Goal: Task Accomplishment & Management: Use online tool/utility

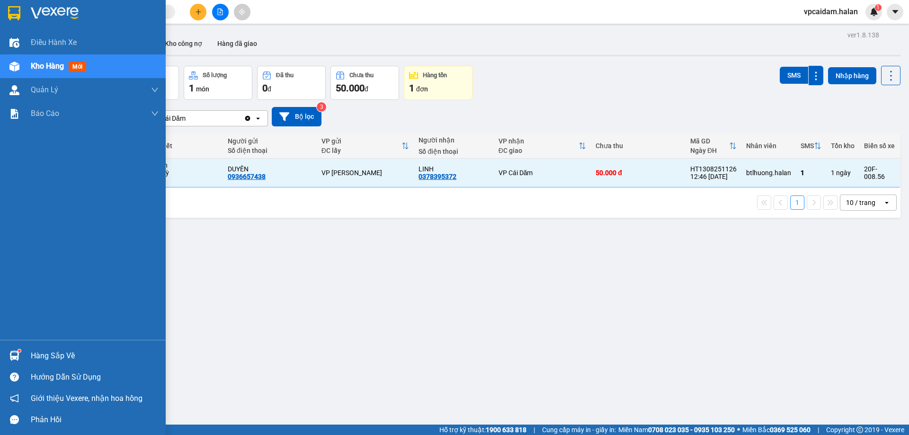
click at [48, 354] on div "Hàng sắp về" at bounding box center [95, 356] width 128 height 14
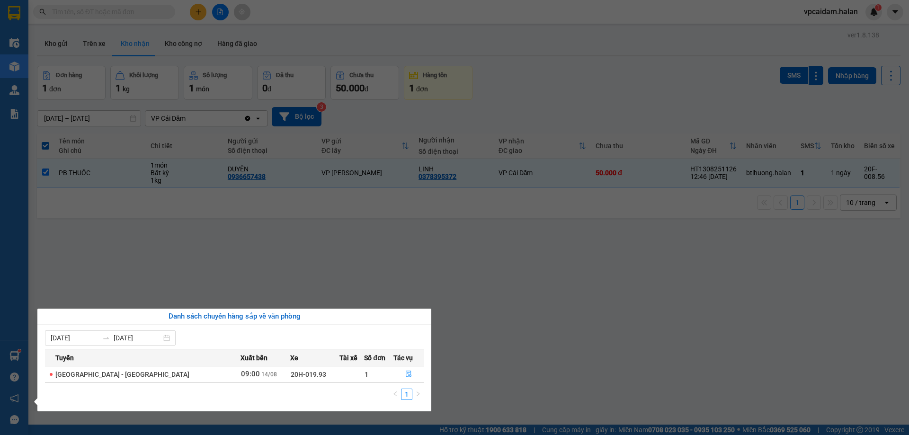
click at [74, 375] on span "[GEOGRAPHIC_DATA] - [GEOGRAPHIC_DATA]" at bounding box center [122, 375] width 134 height 8
click at [241, 378] on td "09:00 [DATE]" at bounding box center [266, 374] width 50 height 17
click at [405, 374] on icon "file-done" at bounding box center [408, 374] width 7 height 7
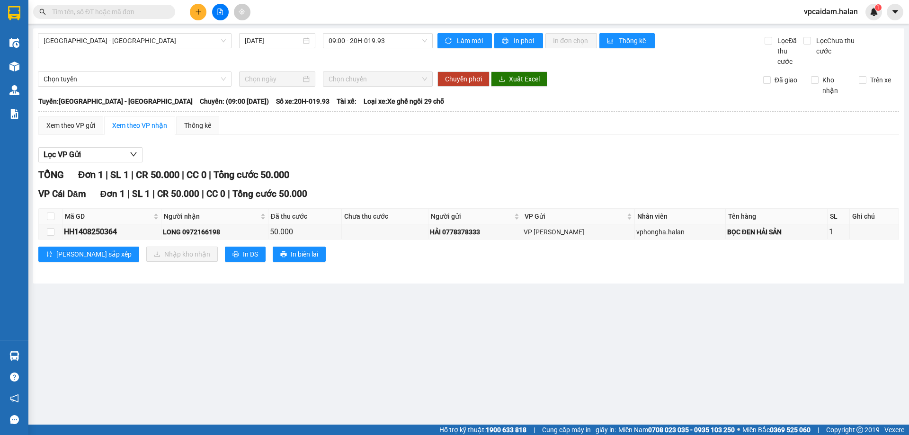
click at [252, 112] on th at bounding box center [469, 111] width 862 height 9
click at [89, 235] on div "HH1408250364" at bounding box center [112, 232] width 96 height 12
click at [210, 231] on div "LONG 0972166198" at bounding box center [214, 232] width 103 height 10
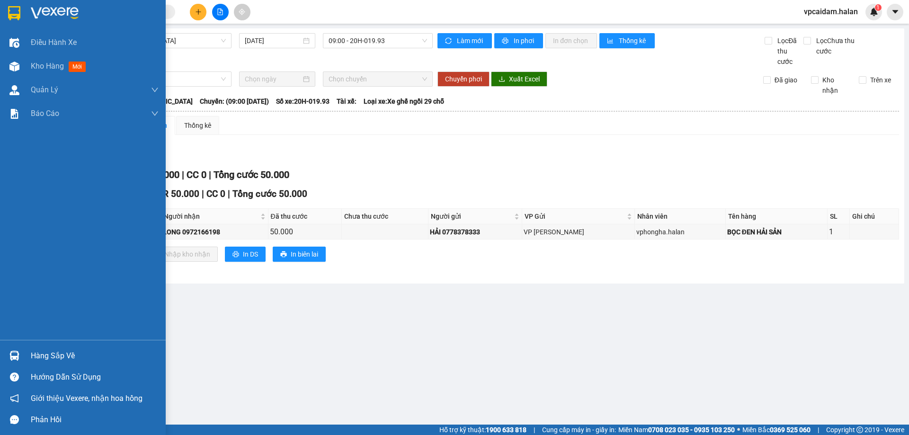
click at [12, 354] on img at bounding box center [14, 356] width 10 height 10
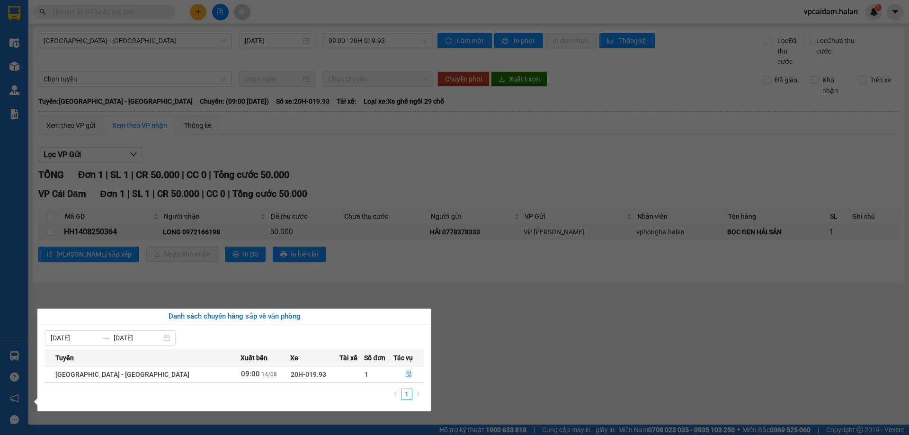
click at [339, 375] on td at bounding box center [351, 374] width 25 height 17
click at [406, 373] on icon "file-done" at bounding box center [409, 374] width 6 height 7
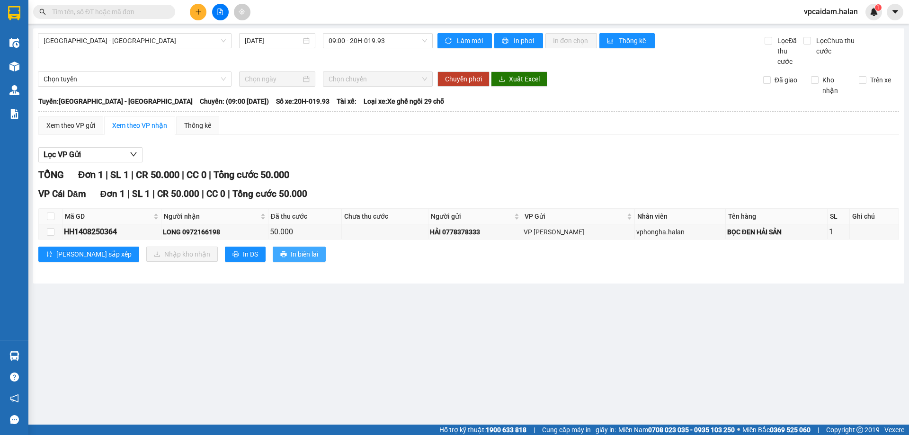
click at [291, 253] on span "In biên lai" at bounding box center [304, 254] width 27 height 10
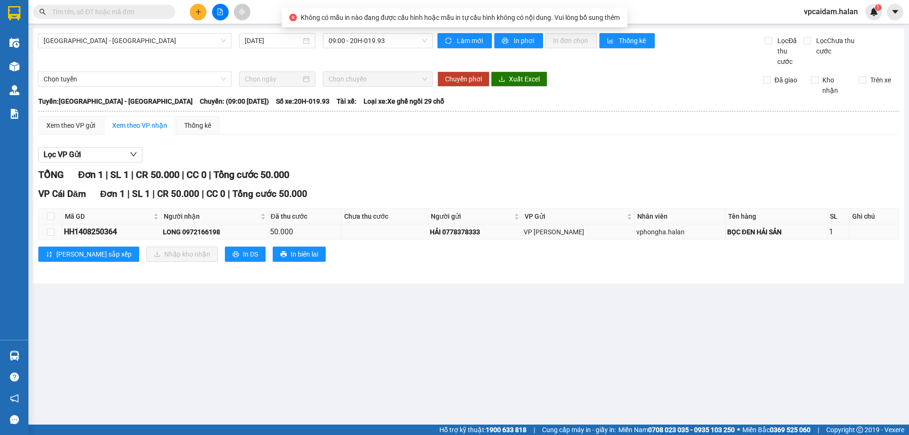
click at [574, 232] on div "VP [PERSON_NAME]" at bounding box center [578, 232] width 109 height 10
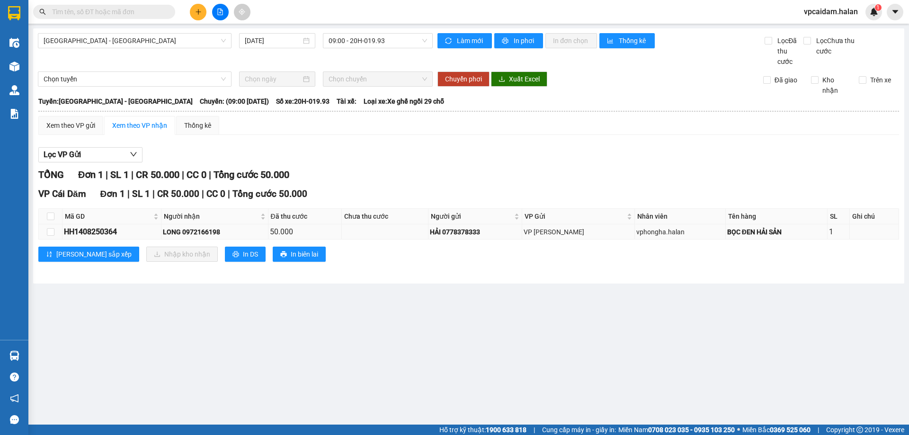
click at [93, 229] on div "HH1408250364" at bounding box center [112, 232] width 96 height 12
copy div "HH1408250364"
click at [89, 11] on input "text" at bounding box center [108, 12] width 112 height 10
paste input "HH1408250364"
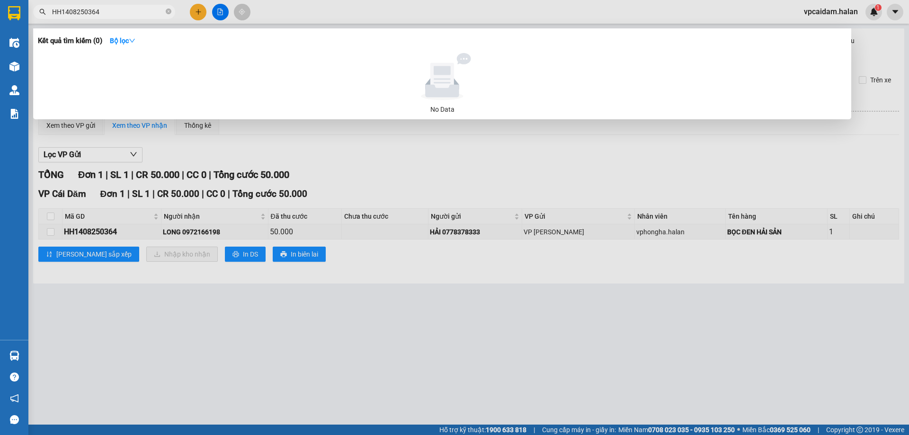
type input "HH1408250364"
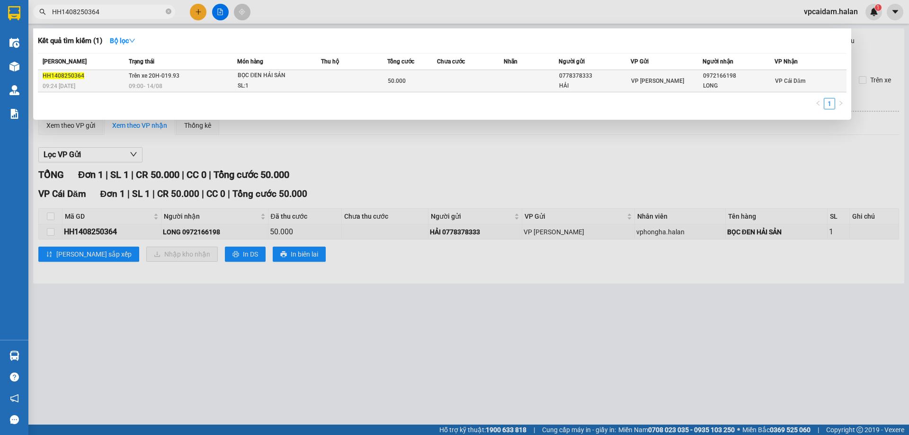
click at [79, 75] on span "HH1408250364" at bounding box center [64, 75] width 42 height 7
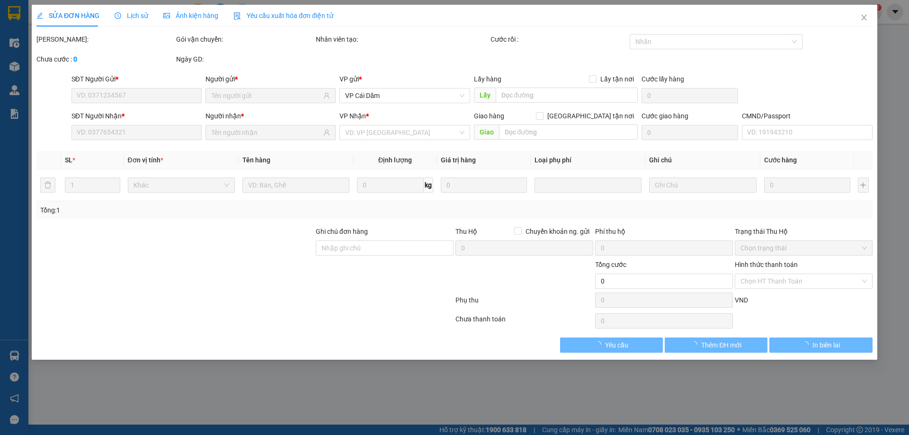
type input "0778378333"
type input "HẢI"
type input "0972166198"
type input "LONG"
type input "50.000"
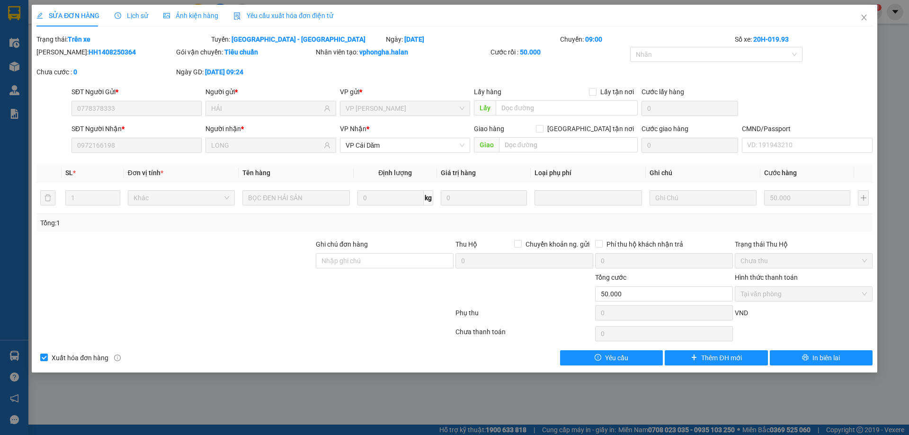
click at [16, 46] on div "SỬA ĐƠN HÀNG Lịch sử Ảnh kiện hàng Yêu cầu xuất hóa đơn điện tử Total Paid Fee …" at bounding box center [454, 217] width 909 height 435
click at [204, 417] on div "SỬA ĐƠN HÀNG Lịch sử Ảnh kiện hàng Yêu cầu xuất hóa đơn điện tử Total Paid Fee …" at bounding box center [454, 217] width 909 height 435
click at [865, 18] on icon "close" at bounding box center [863, 18] width 5 height 6
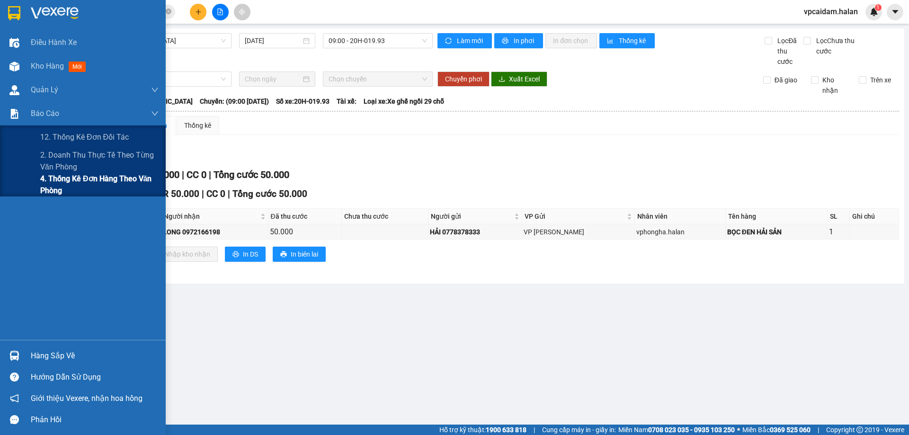
click at [72, 182] on span "4. Thống kê đơn hàng theo văn phòng" at bounding box center [99, 185] width 118 height 24
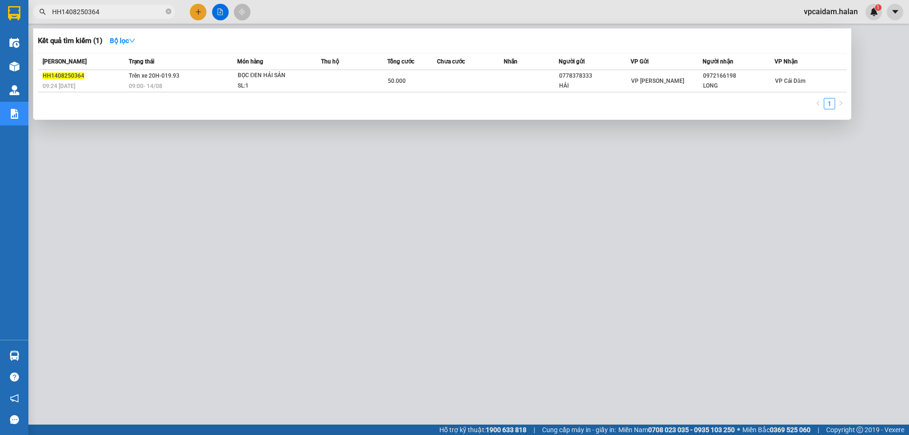
click at [122, 18] on span "HH1408250364" at bounding box center [104, 12] width 142 height 14
click at [121, 10] on input "HH1408250364" at bounding box center [108, 12] width 112 height 10
paste input "G1208250758"
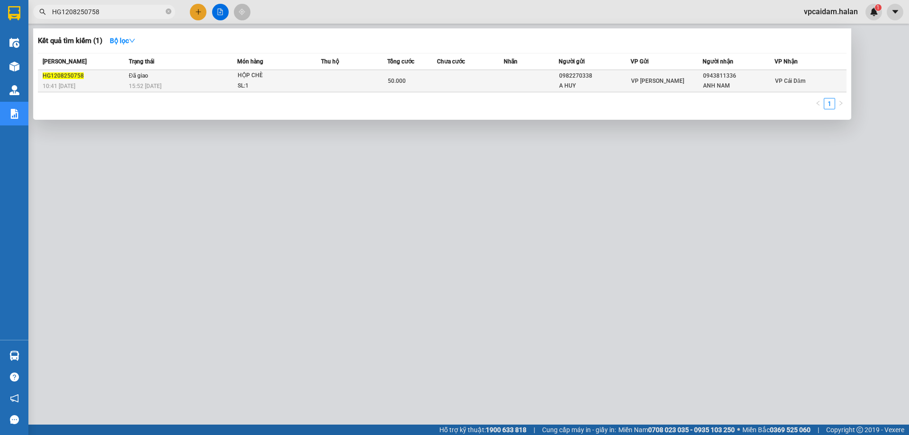
type input "HG1208250758"
click at [312, 84] on span "HỘP CHÈ SL: 1" at bounding box center [279, 81] width 83 height 20
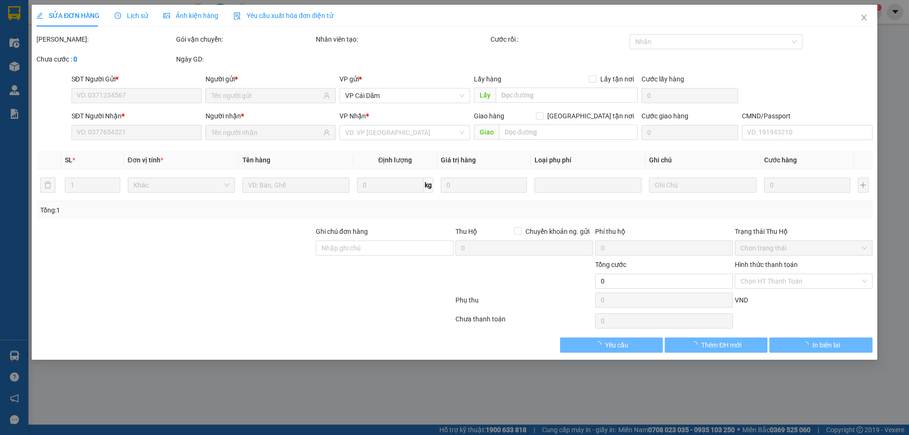
type input "0982270338"
type input "A HUY"
type input "0943811336"
type input "ANH NAM"
type input "50.000"
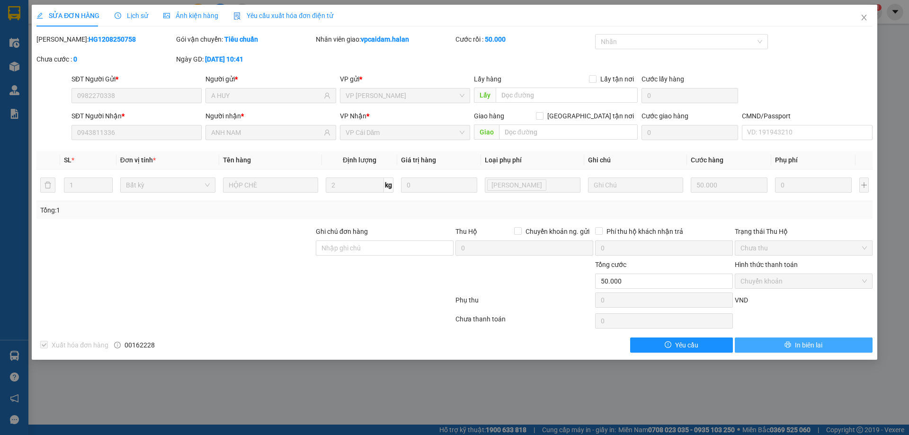
click at [832, 347] on button "In biên lai" at bounding box center [804, 345] width 138 height 15
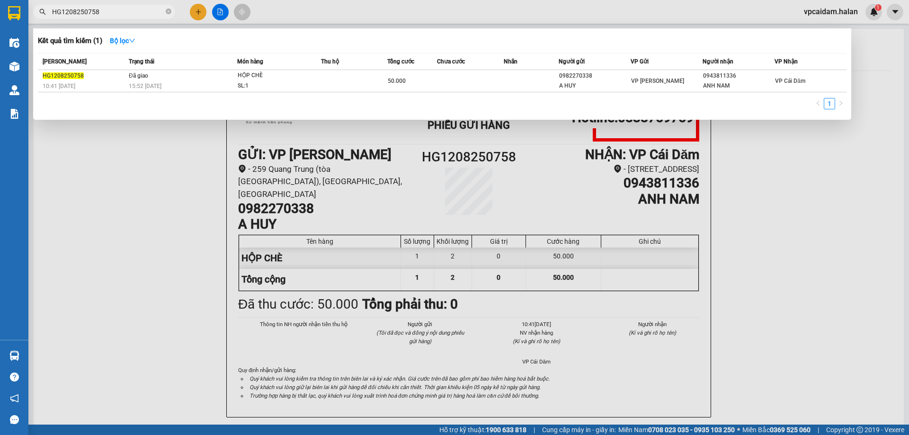
click at [122, 13] on input "HG1208250758" at bounding box center [108, 12] width 112 height 10
click at [792, 255] on div at bounding box center [454, 217] width 909 height 435
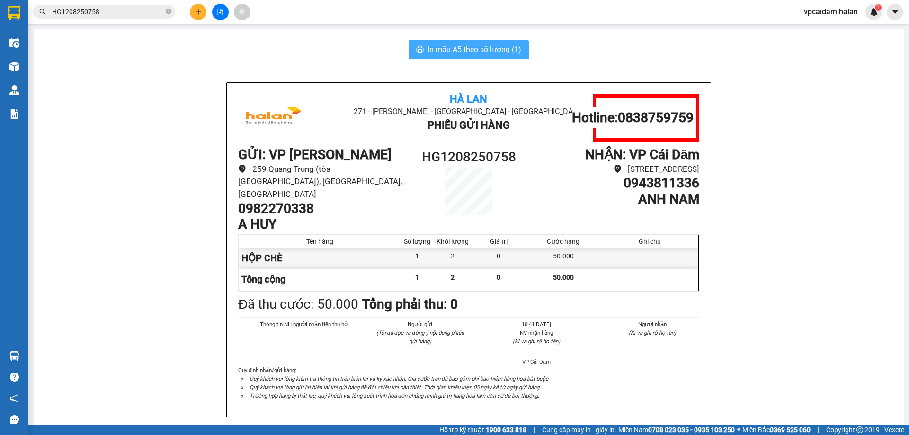
click at [445, 55] on span "In mẫu A5 theo số lượng (1)" at bounding box center [475, 50] width 94 height 12
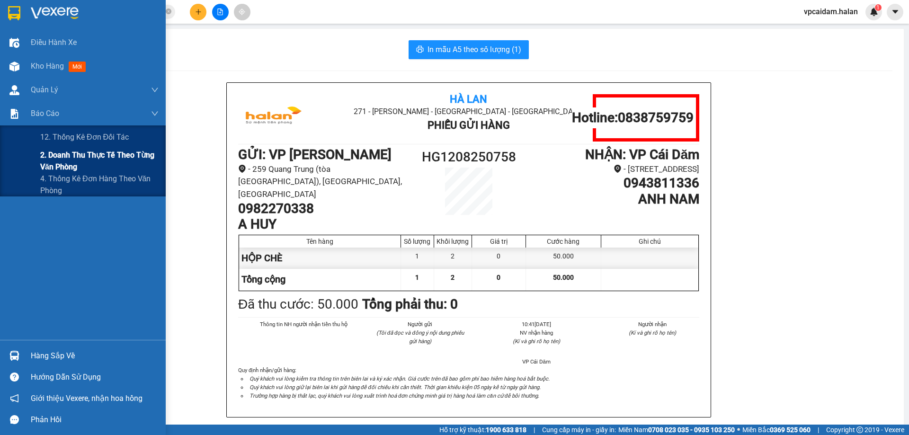
click at [77, 169] on span "2. Doanh thu thực tế theo từng văn phòng" at bounding box center [99, 161] width 118 height 24
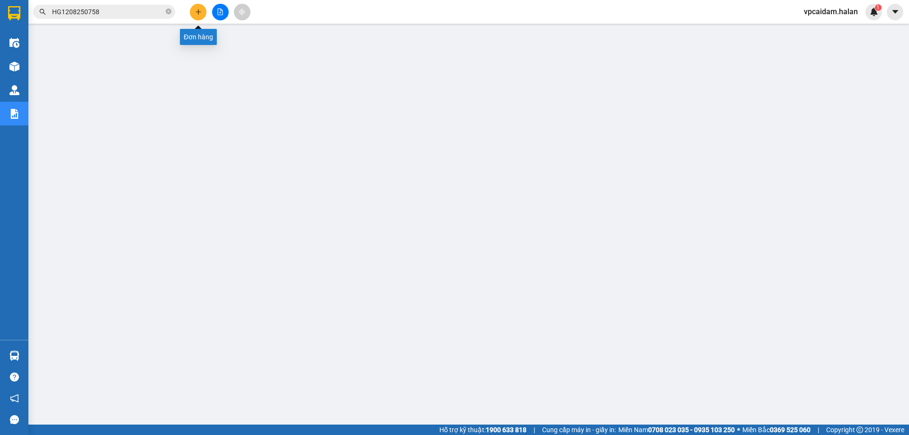
click at [201, 12] on icon "plus" at bounding box center [198, 11] width 5 height 0
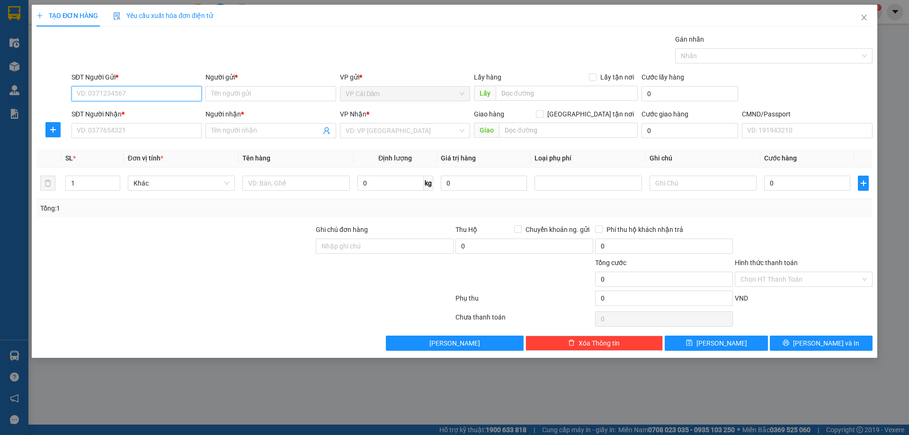
click at [145, 94] on input "SĐT Người Gửi *" at bounding box center [136, 93] width 130 height 15
type input "0375692678"
click at [249, 93] on input "Người gửi *" at bounding box center [270, 93] width 130 height 15
drag, startPoint x: 120, startPoint y: 122, endPoint x: 119, endPoint y: 141, distance: 18.9
click at [120, 133] on div "SĐT Người Nhận * VD: 0377654321" at bounding box center [136, 125] width 130 height 33
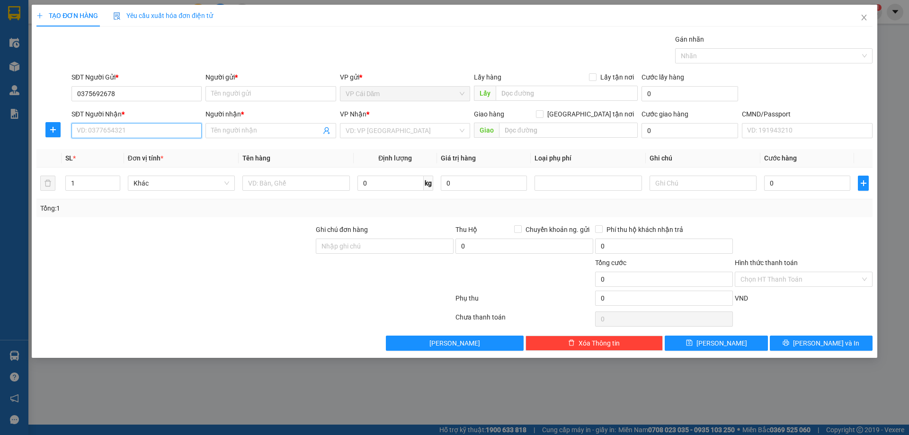
click at [121, 136] on input "SĐT Người Nhận *" at bounding box center [136, 130] width 130 height 15
click at [378, 284] on div at bounding box center [385, 274] width 140 height 33
click at [121, 130] on input "SĐT Người Nhận *" at bounding box center [136, 130] width 130 height 15
click at [232, 92] on input "Người gửi *" at bounding box center [270, 93] width 130 height 15
type input "n"
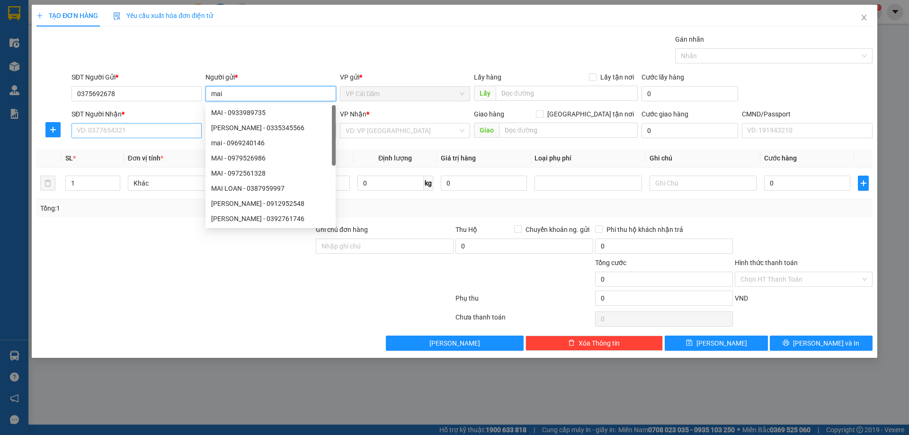
type input "mai"
click at [114, 133] on input "SĐT Người Nhận *" at bounding box center [136, 130] width 130 height 15
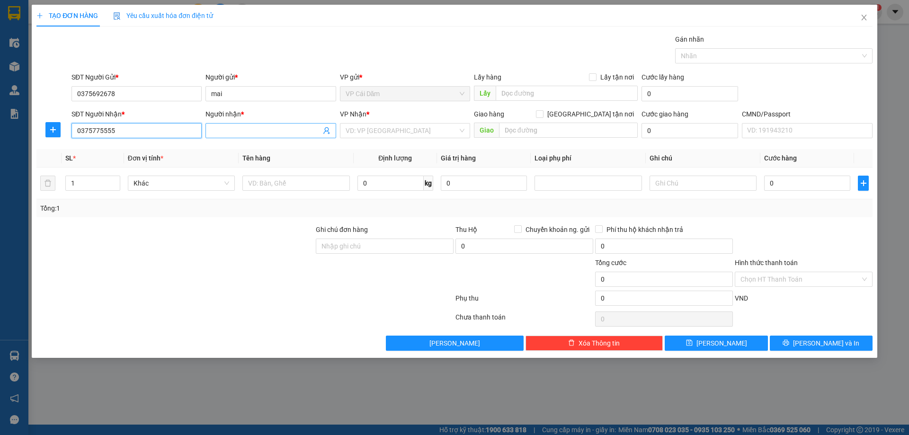
type input "0375775555"
click at [223, 130] on input "Người nhận *" at bounding box center [265, 130] width 109 height 10
type input "nam"
drag, startPoint x: 380, startPoint y: 126, endPoint x: 380, endPoint y: 138, distance: 12.3
click at [380, 130] on input "search" at bounding box center [402, 131] width 112 height 14
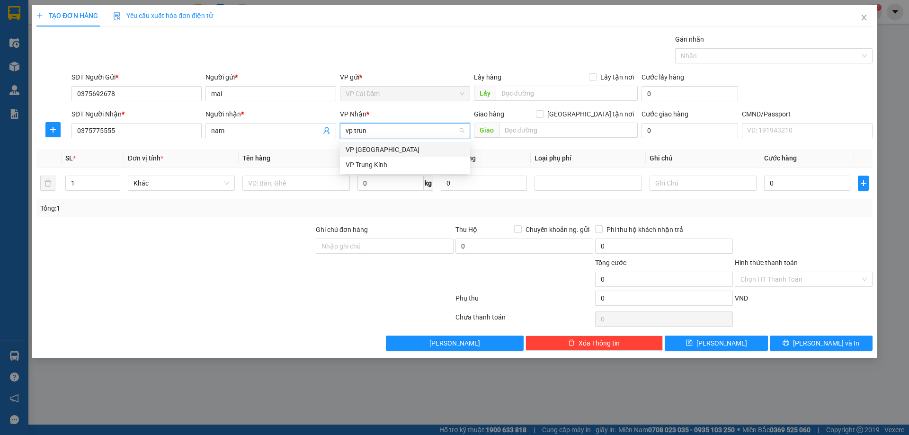
type input "vp trung"
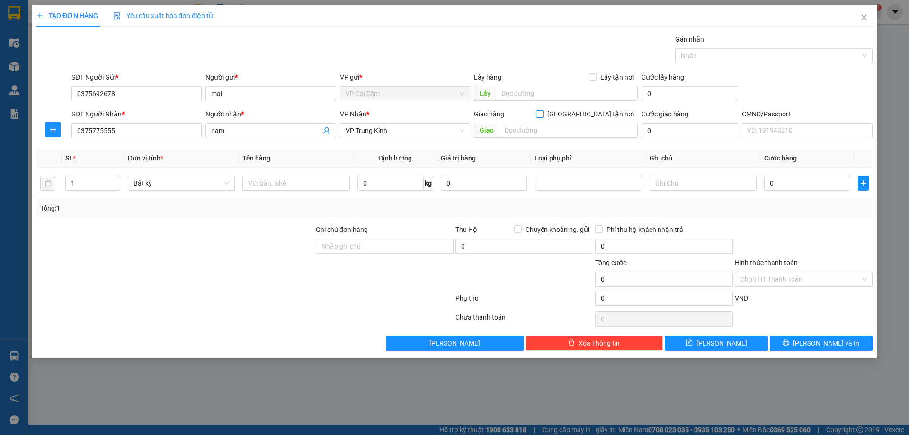
click at [543, 113] on input "[GEOGRAPHIC_DATA] tận nơi" at bounding box center [539, 113] width 7 height 7
checkbox input "true"
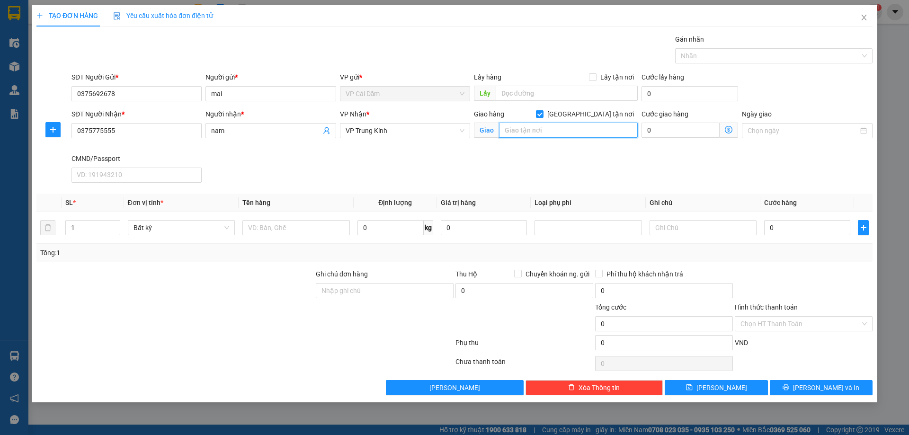
click at [586, 131] on input "text" at bounding box center [568, 130] width 139 height 15
paste input "85 Đ. [PERSON_NAME], [GEOGRAPHIC_DATA], [GEOGRAPHIC_DATA], [GEOGRAPHIC_DATA] 12…"
type input "85 Đ. [PERSON_NAME], [GEOGRAPHIC_DATA], [GEOGRAPHIC_DATA], [GEOGRAPHIC_DATA]"
click at [729, 130] on icon "dollar-circle" at bounding box center [729, 130] width 8 height 8
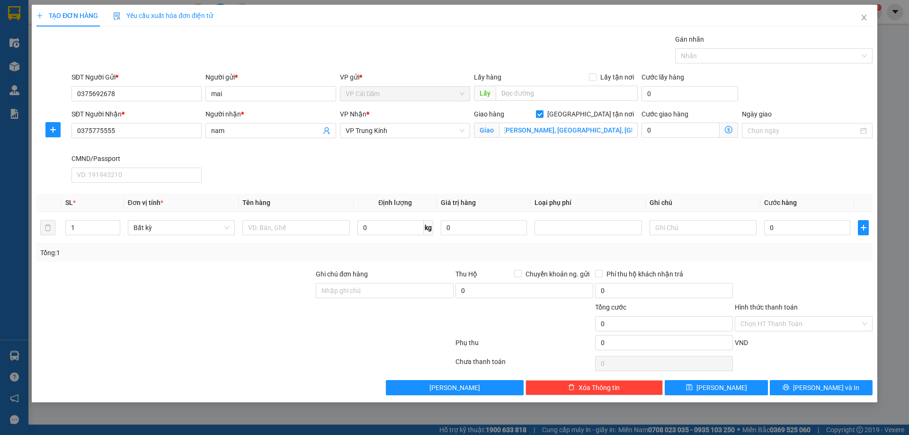
scroll to position [0, 0]
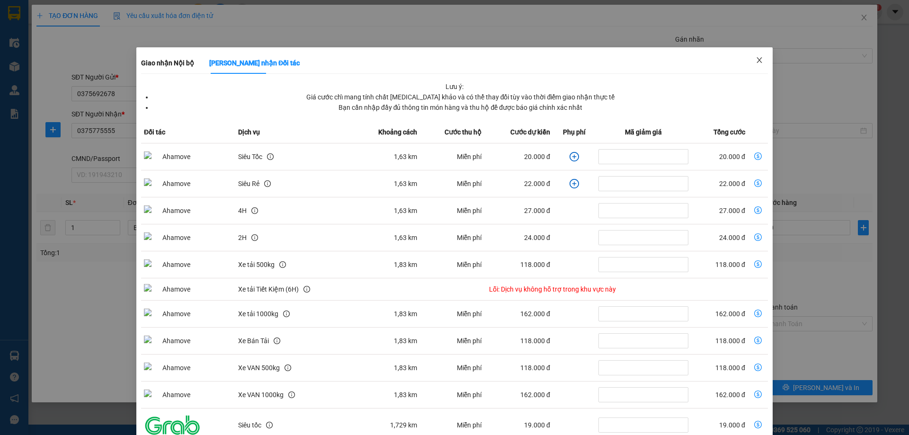
click at [756, 57] on icon "close" at bounding box center [760, 60] width 8 height 8
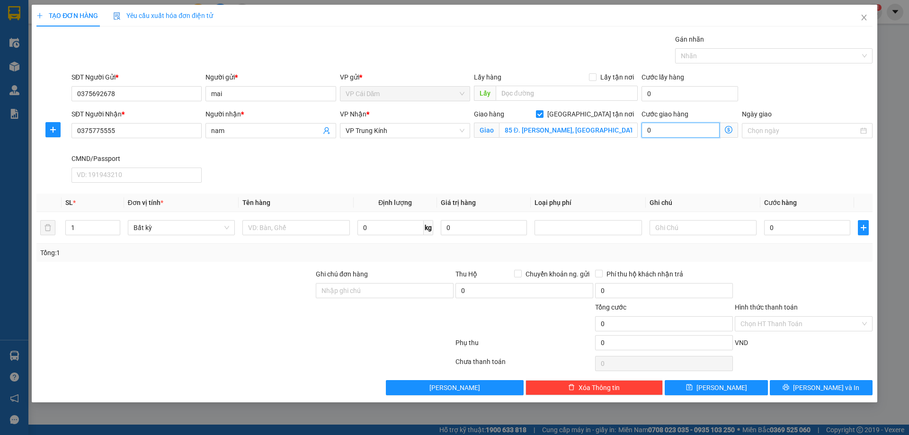
click at [662, 131] on input "0" at bounding box center [681, 130] width 78 height 15
type input "30"
type input "350"
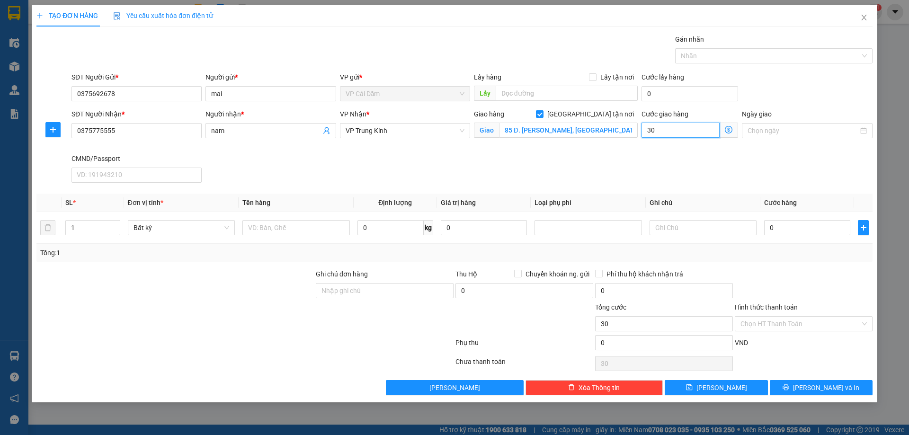
type input "350"
type input "3.500"
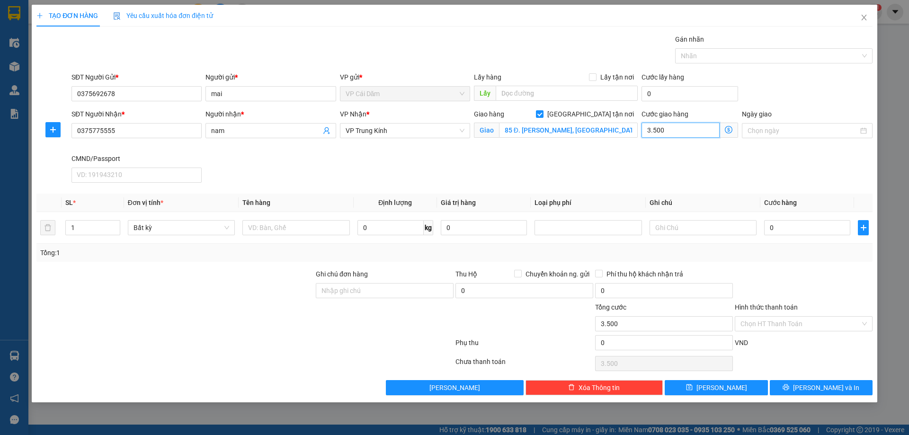
type input "35.000"
type input "350.000"
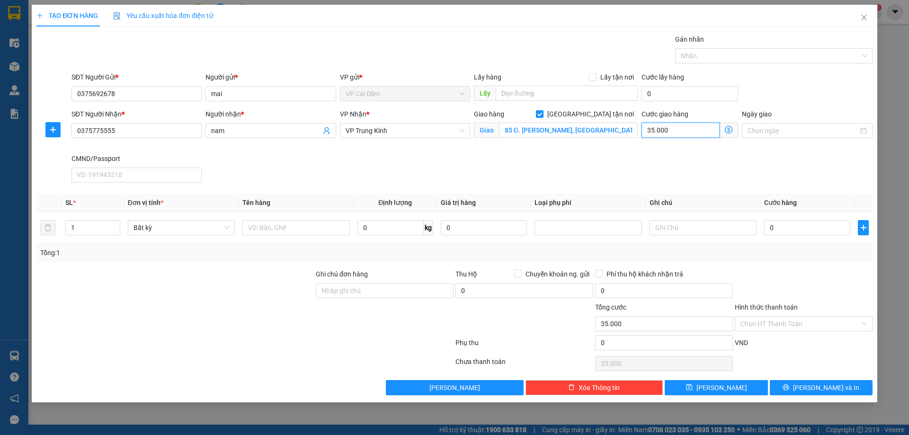
type input "350.000"
type input "35.000"
click at [549, 169] on div "SĐT Người Nhận * 0375775555 Người nhận * nam VP Nhận * VP Trung Kính Giao hàng …" at bounding box center [472, 148] width 805 height 78
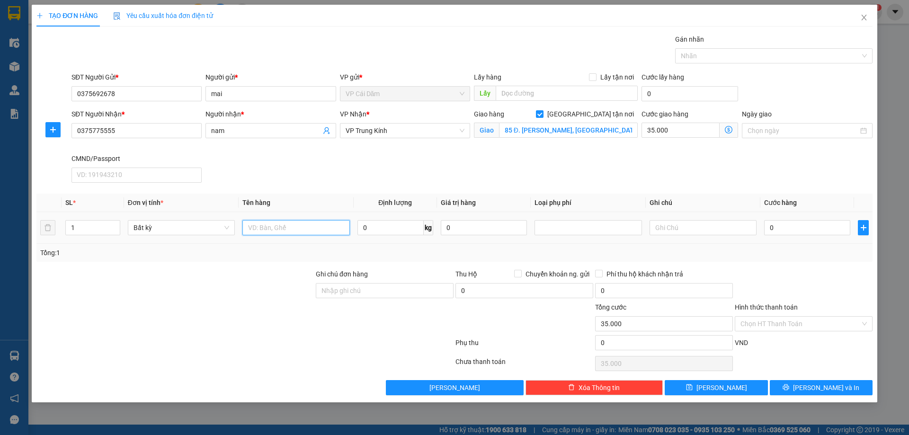
click at [279, 229] on input "text" at bounding box center [295, 227] width 107 height 15
type input "thùng xốp"
click at [388, 228] on input "0" at bounding box center [390, 227] width 66 height 15
type input "6"
type input "8"
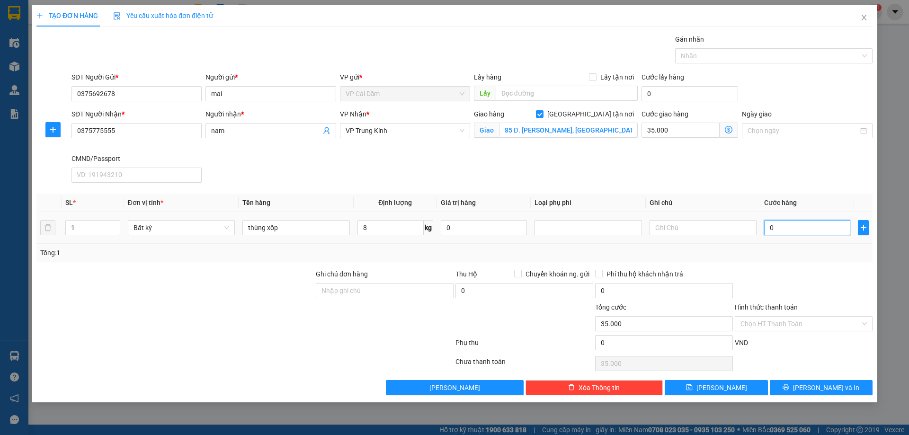
drag, startPoint x: 792, startPoint y: 225, endPoint x: 780, endPoint y: 266, distance: 41.9
click at [793, 225] on input "0" at bounding box center [807, 227] width 86 height 15
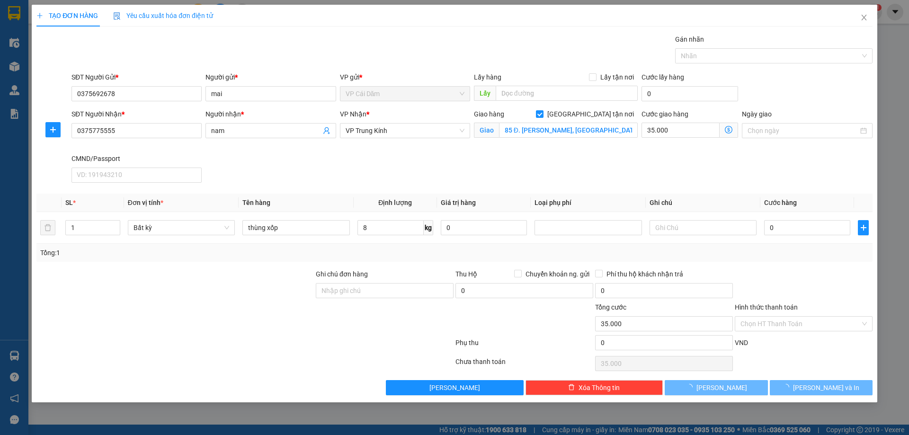
click at [779, 267] on div "Transit Pickup Surcharge Ids Transit Deliver Surcharge Ids Transit Deliver Surc…" at bounding box center [454, 214] width 836 height 361
type input "70.000"
type input "105.000"
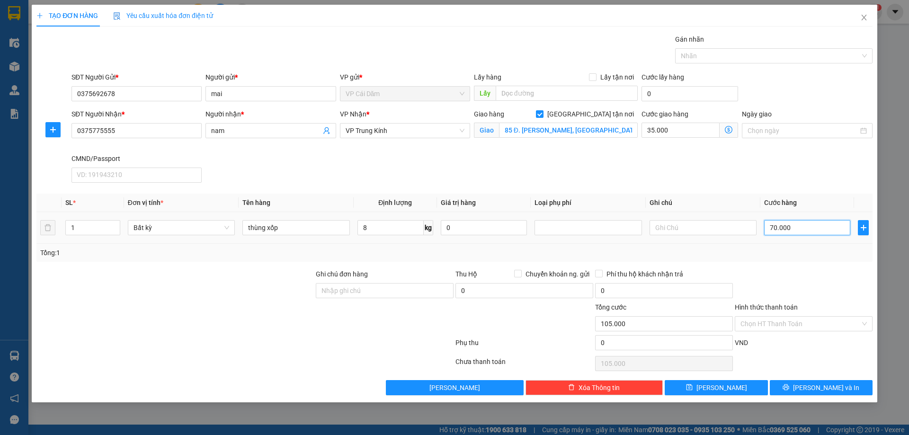
click at [800, 227] on input "70.000" at bounding box center [807, 227] width 86 height 15
type input "0.000"
type input "35.000"
type input "50.000"
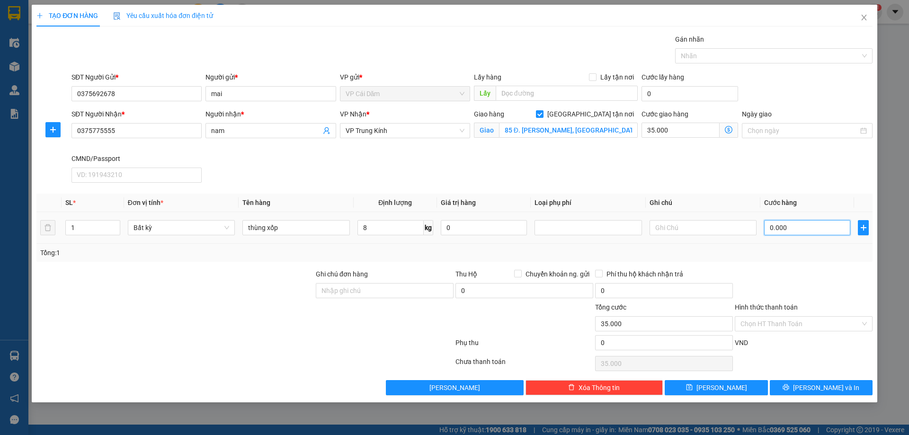
type input "85.000"
type input "50.000"
click at [812, 387] on button "[PERSON_NAME] và In" at bounding box center [821, 387] width 103 height 15
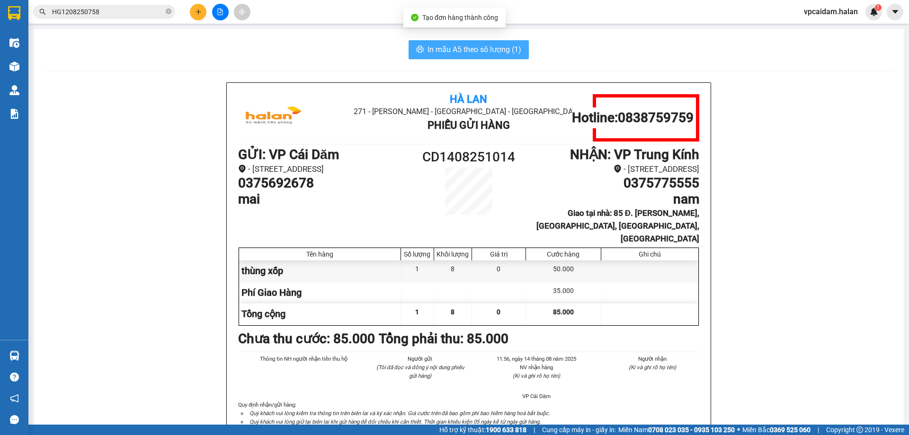
click at [492, 50] on span "In mẫu A5 theo số lượng (1)" at bounding box center [475, 50] width 94 height 12
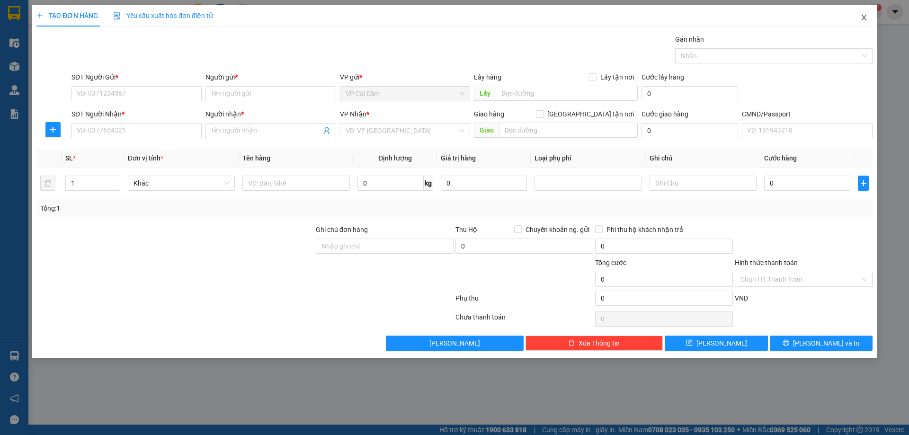
click at [858, 16] on span "Close" at bounding box center [864, 18] width 27 height 27
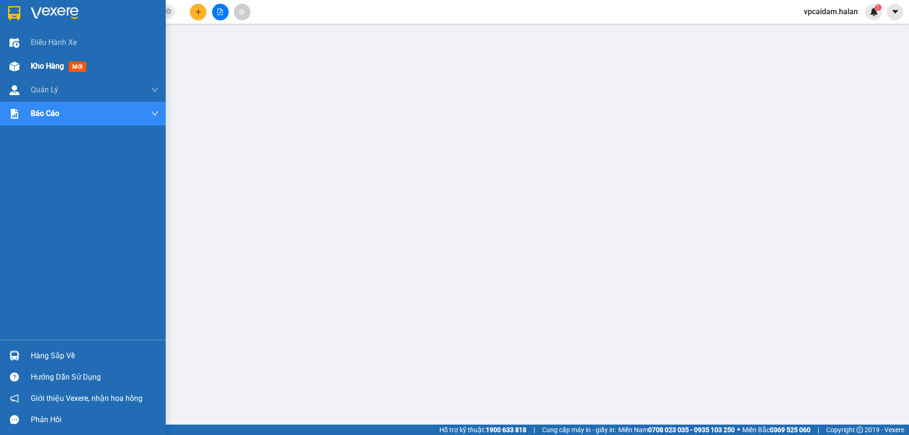
click at [44, 63] on span "Kho hàng" at bounding box center [47, 66] width 33 height 9
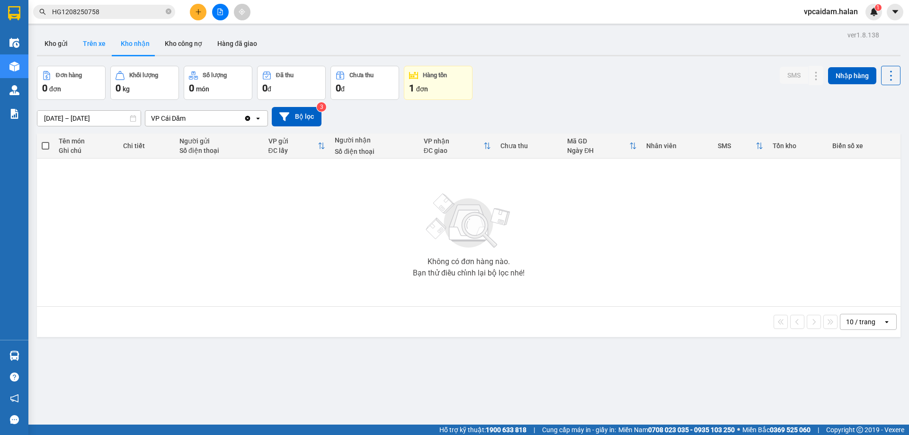
click at [86, 36] on button "Trên xe" at bounding box center [94, 43] width 38 height 23
type input "[DATE] – [DATE]"
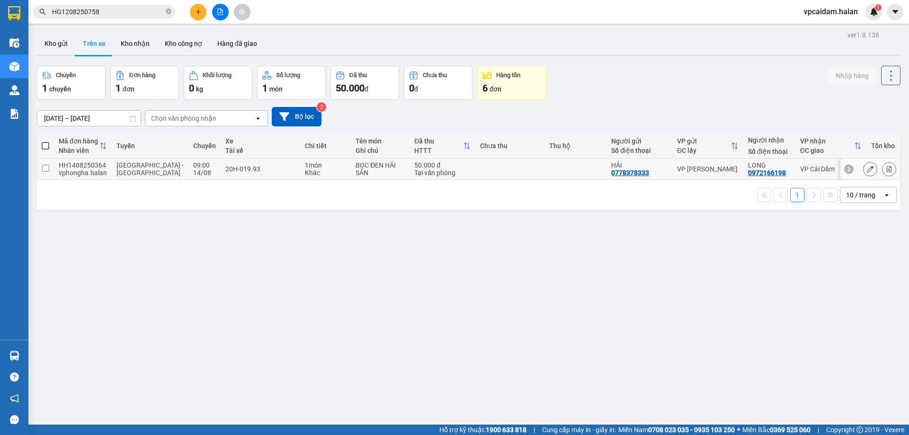
click at [305, 174] on div "Khác" at bounding box center [325, 173] width 41 height 8
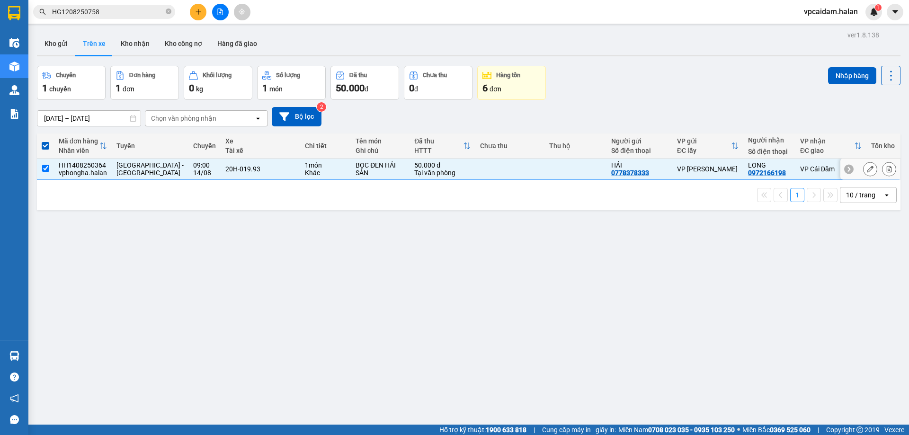
click at [305, 174] on div "Khác" at bounding box center [325, 173] width 41 height 8
checkbox input "false"
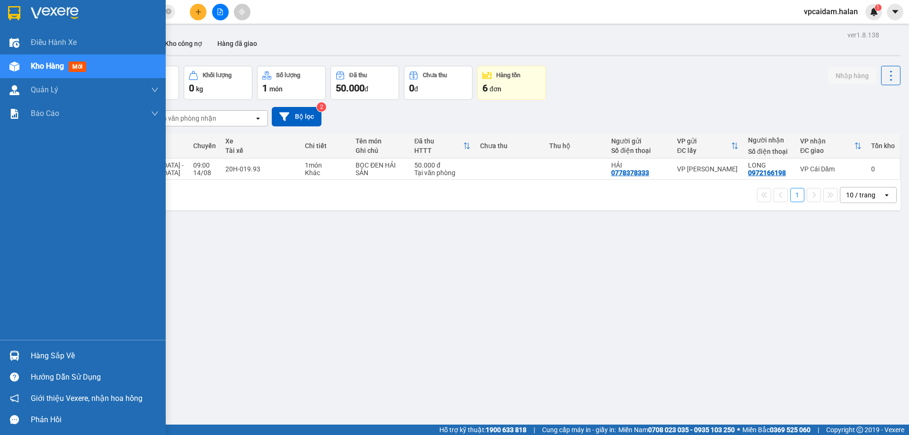
click at [39, 360] on div "Hàng sắp về" at bounding box center [95, 356] width 128 height 14
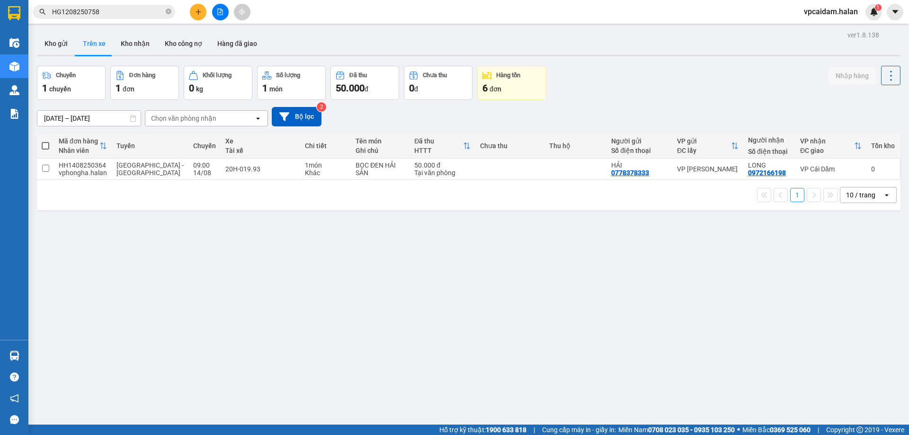
drag, startPoint x: 217, startPoint y: 241, endPoint x: 187, endPoint y: 153, distance: 92.4
click at [216, 241] on section "Kết quả tìm kiếm ( 1 ) Bộ lọc Mã ĐH Trạng thái Món hàng Thu hộ Tổng cước Chưa c…" at bounding box center [454, 217] width 909 height 435
click at [126, 46] on button "Kho nhận" at bounding box center [135, 43] width 44 height 23
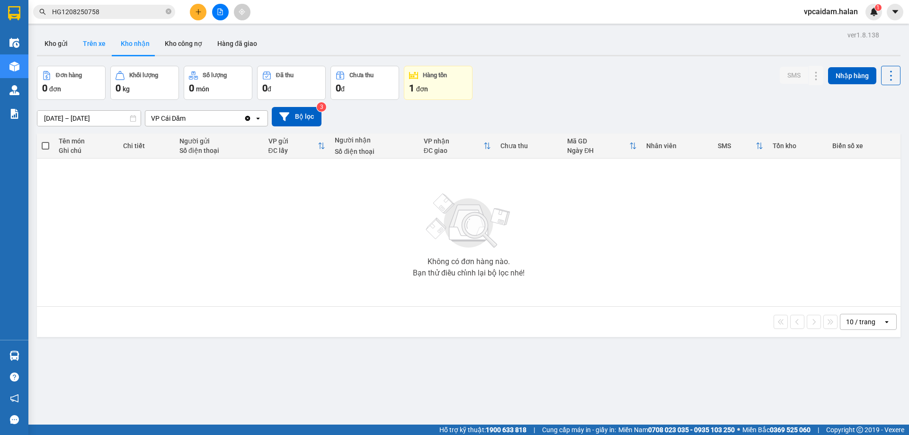
click at [96, 47] on button "Trên xe" at bounding box center [94, 43] width 38 height 23
type input "[DATE] – [DATE]"
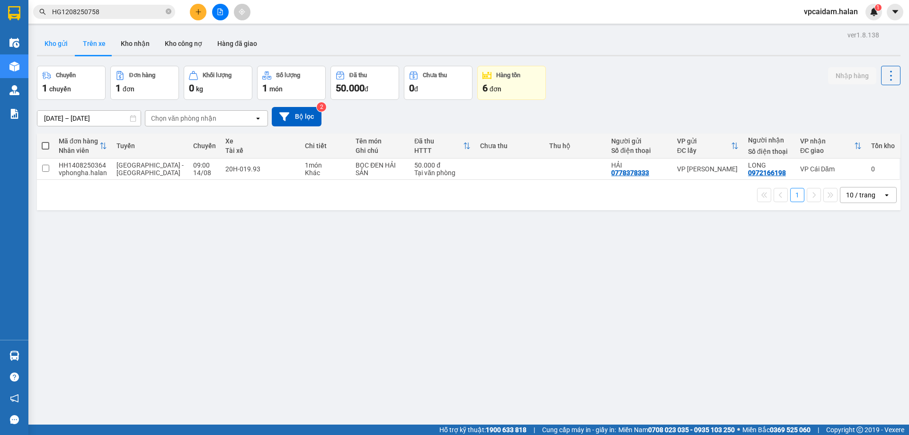
click at [62, 48] on button "Kho gửi" at bounding box center [56, 43] width 38 height 23
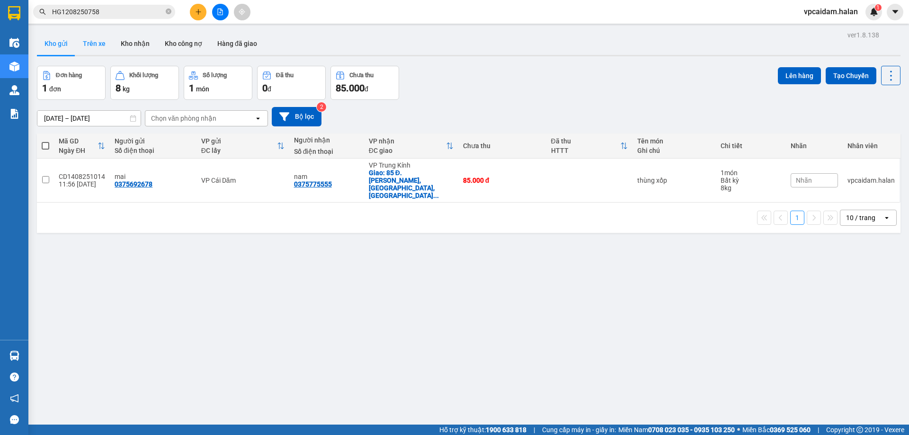
click at [92, 45] on button "Trên xe" at bounding box center [94, 43] width 38 height 23
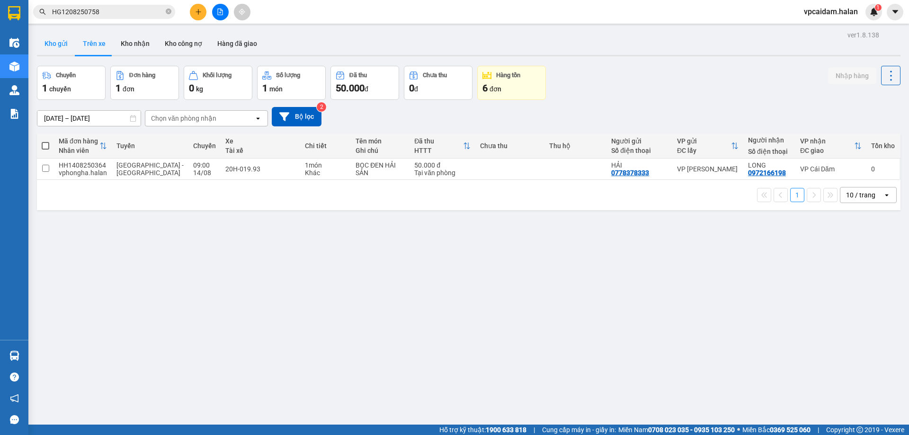
click at [60, 42] on button "Kho gửi" at bounding box center [56, 43] width 38 height 23
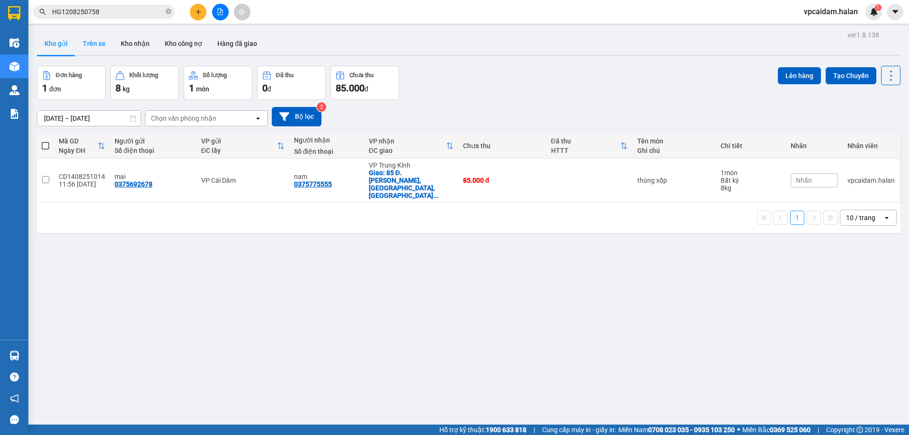
click at [87, 48] on button "Trên xe" at bounding box center [94, 43] width 38 height 23
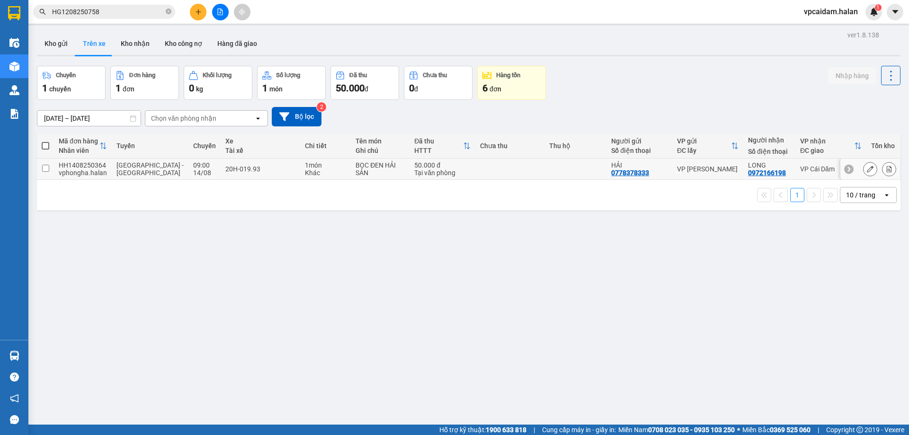
click at [131, 176] on span "[GEOGRAPHIC_DATA] - [GEOGRAPHIC_DATA]" at bounding box center [149, 168] width 67 height 15
checkbox input "true"
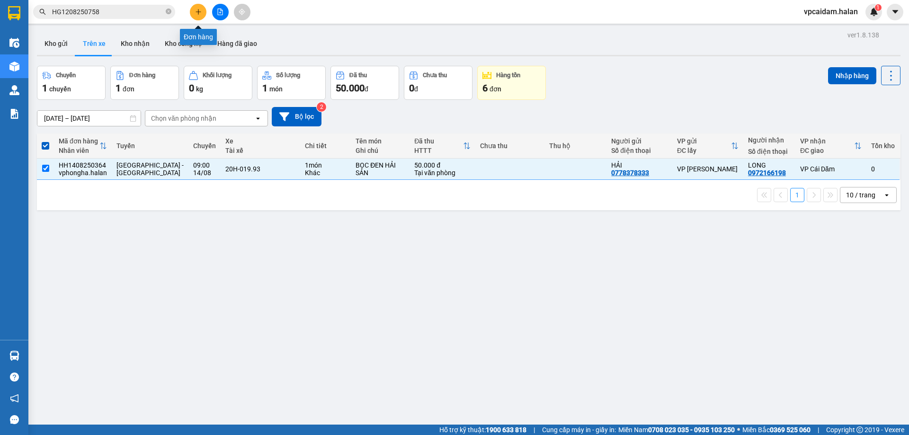
click at [222, 13] on icon "file-add" at bounding box center [220, 12] width 7 height 7
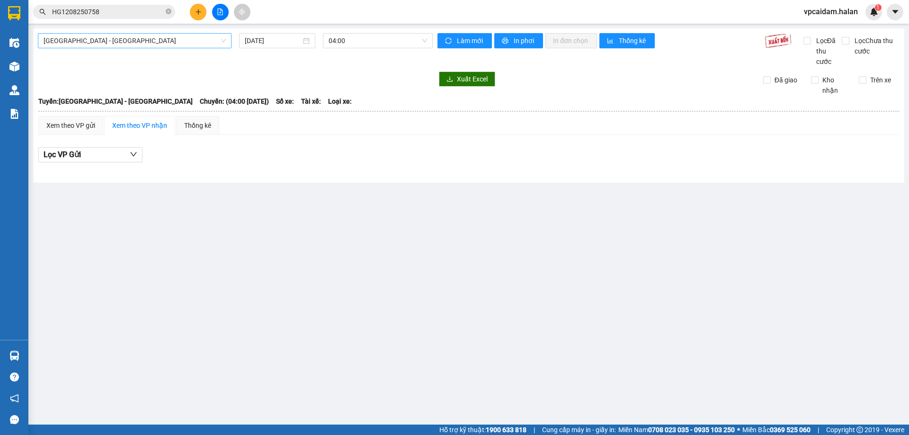
click at [146, 42] on span "[GEOGRAPHIC_DATA] - [GEOGRAPHIC_DATA]" at bounding box center [135, 41] width 182 height 14
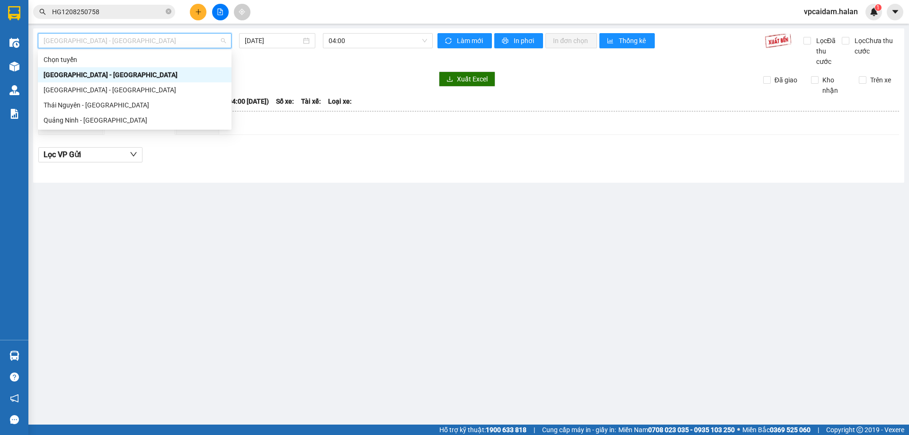
click at [89, 73] on div "[GEOGRAPHIC_DATA] - [GEOGRAPHIC_DATA]" at bounding box center [135, 75] width 182 height 10
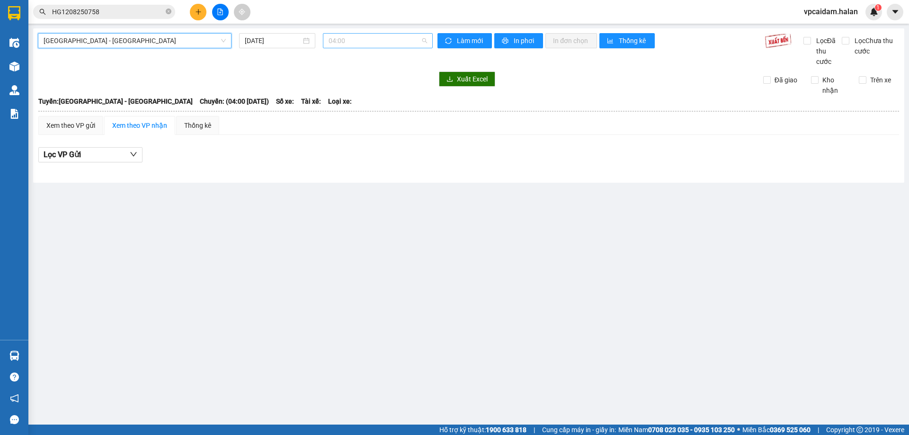
click at [358, 39] on span "04:00" at bounding box center [378, 41] width 98 height 14
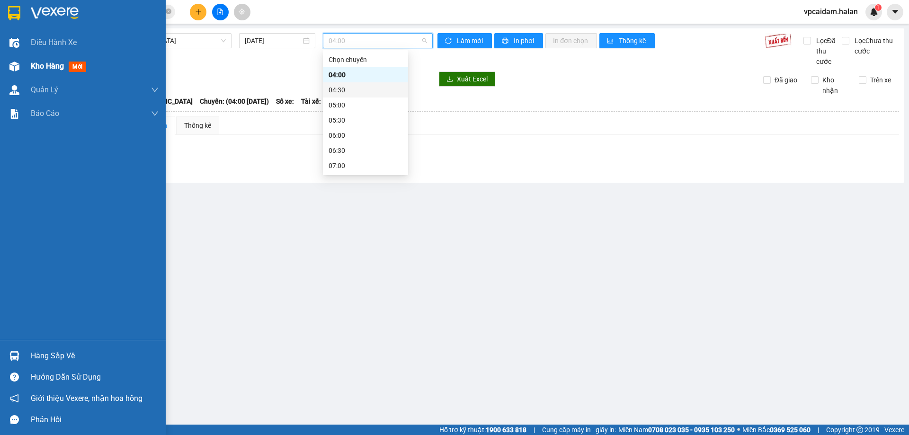
click at [18, 65] on img at bounding box center [14, 67] width 10 height 10
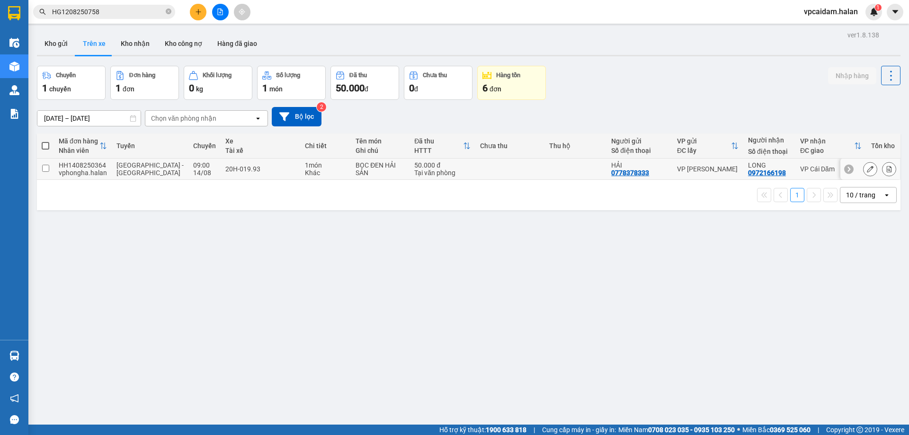
click at [201, 175] on td "09:00 [DATE]" at bounding box center [204, 169] width 32 height 21
checkbox input "true"
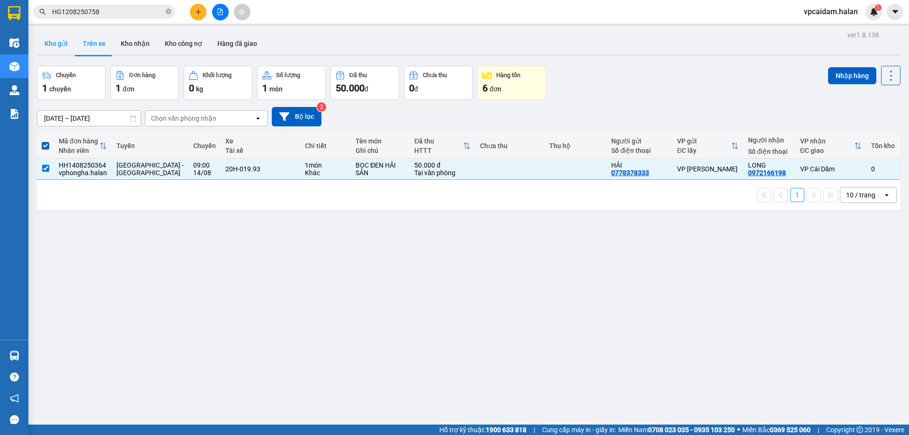
click at [61, 44] on button "Kho gửi" at bounding box center [56, 43] width 38 height 23
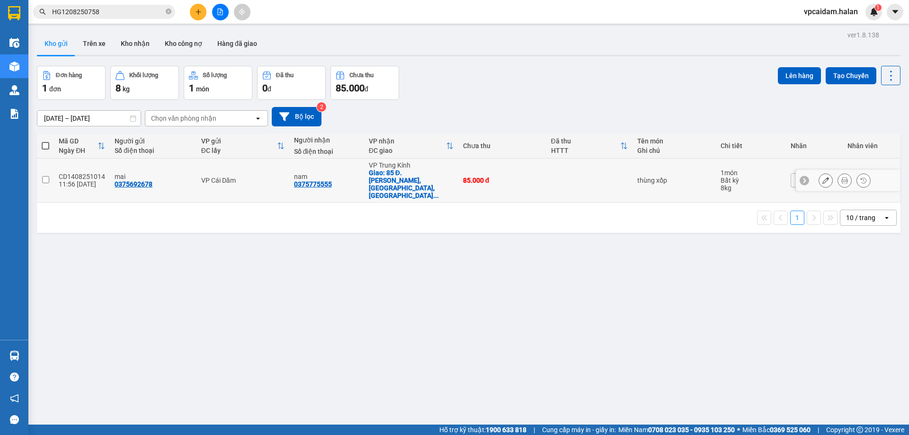
click at [196, 174] on td "VP Cái Dăm" at bounding box center [242, 181] width 93 height 44
checkbox input "true"
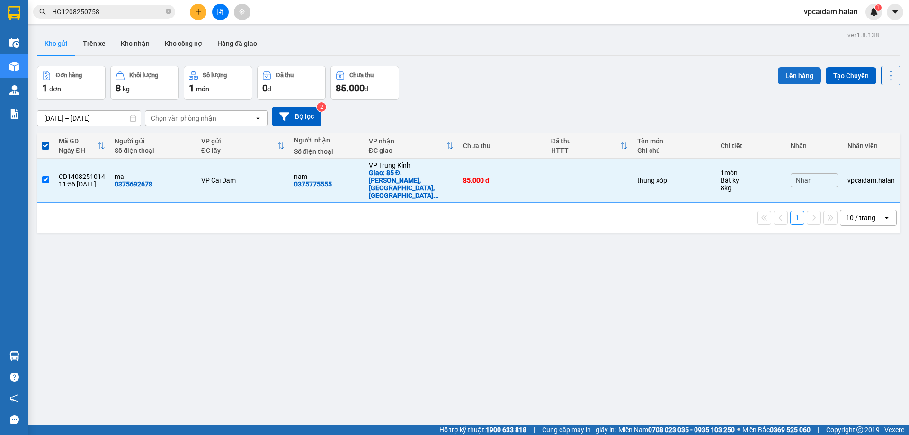
click at [778, 74] on button "Lên hàng" at bounding box center [799, 75] width 43 height 17
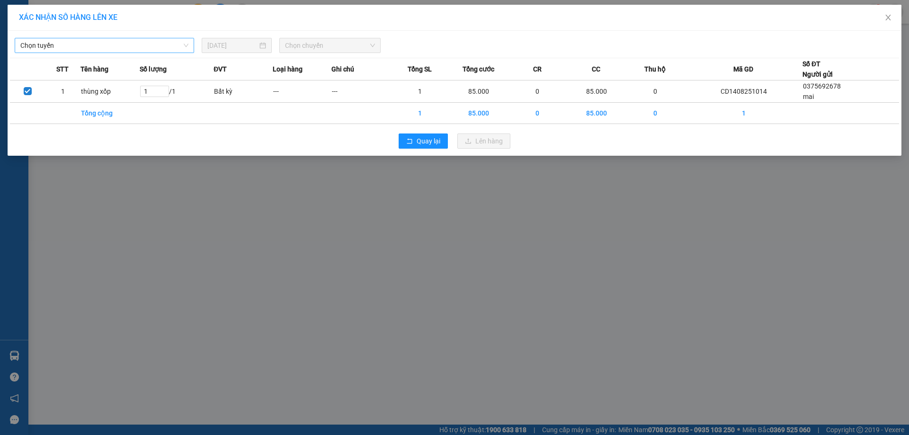
click at [170, 47] on span "Chọn tuyến" at bounding box center [104, 45] width 168 height 14
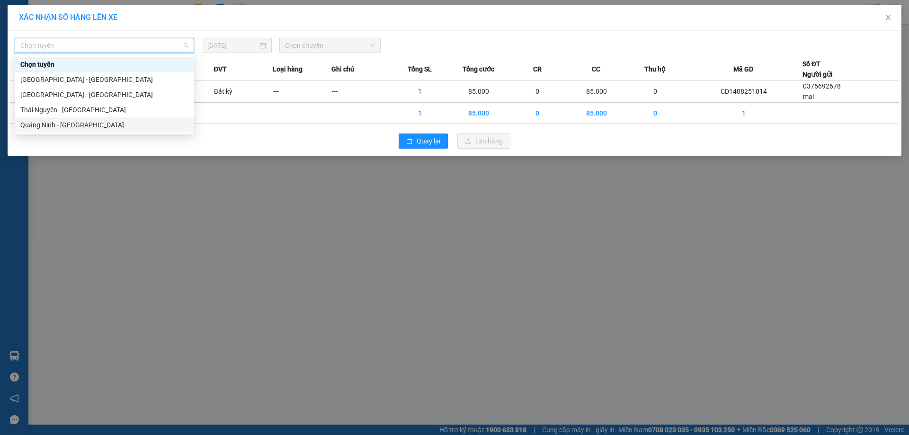
click at [50, 124] on div "Quảng Ninh - [GEOGRAPHIC_DATA]" at bounding box center [104, 125] width 168 height 10
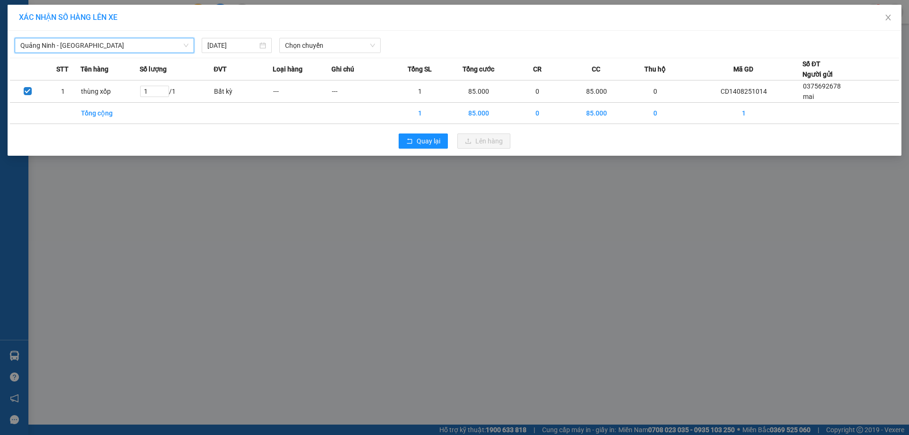
click at [89, 49] on span "Quảng Ninh - [GEOGRAPHIC_DATA]" at bounding box center [104, 45] width 168 height 14
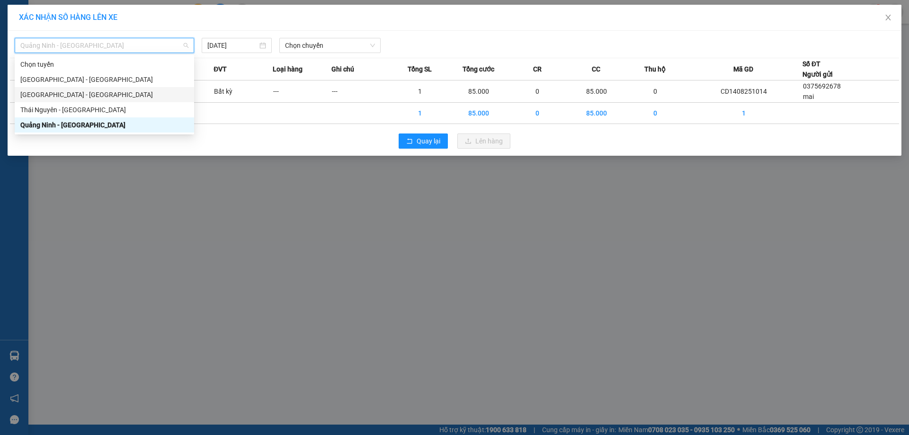
click at [49, 95] on div "[GEOGRAPHIC_DATA] - [GEOGRAPHIC_DATA]" at bounding box center [104, 94] width 168 height 10
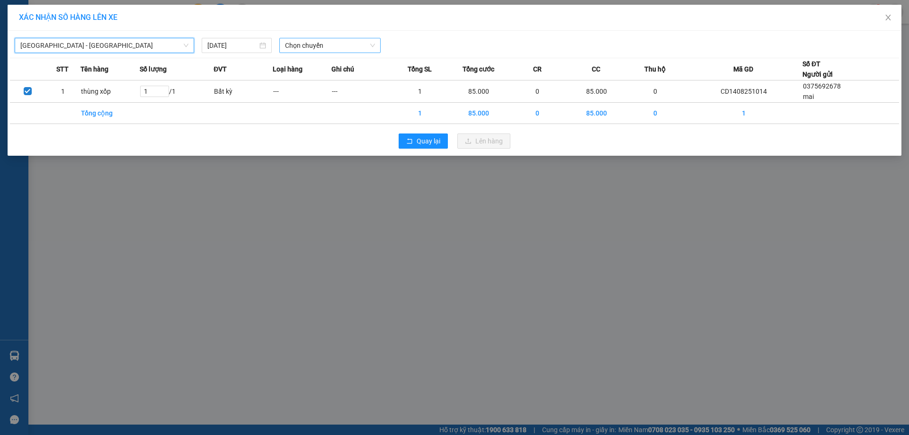
click at [325, 49] on span "Chọn chuyến" at bounding box center [330, 45] width 90 height 14
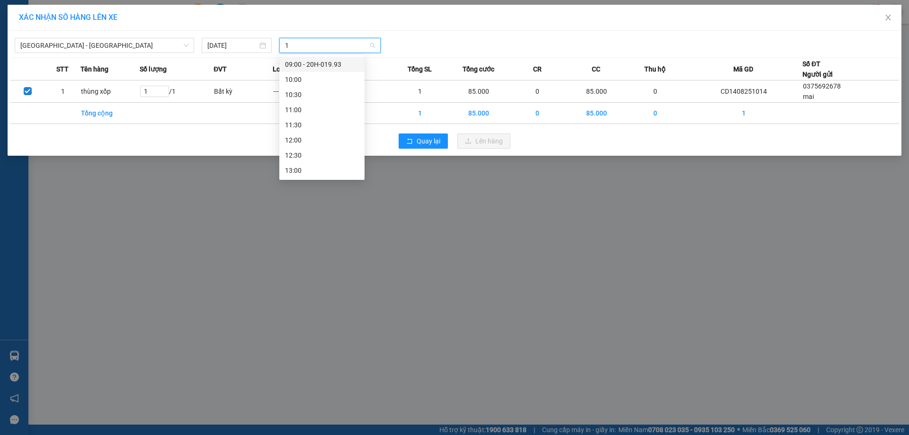
type input "12"
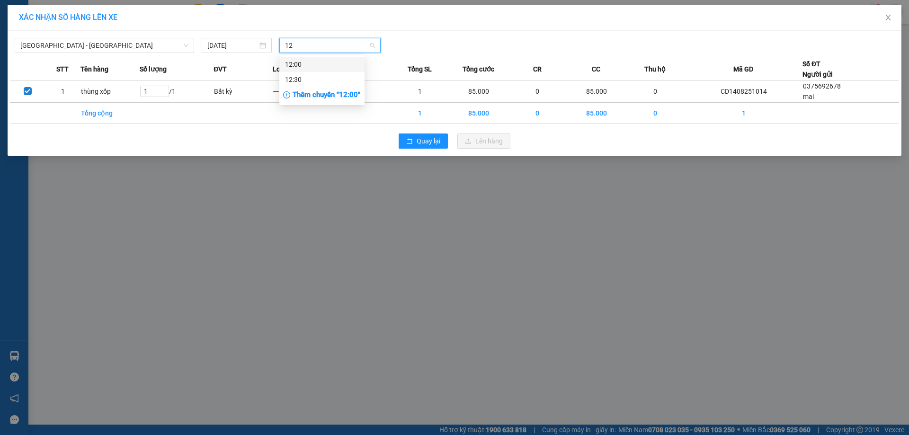
click at [300, 63] on div "12:00" at bounding box center [322, 64] width 74 height 10
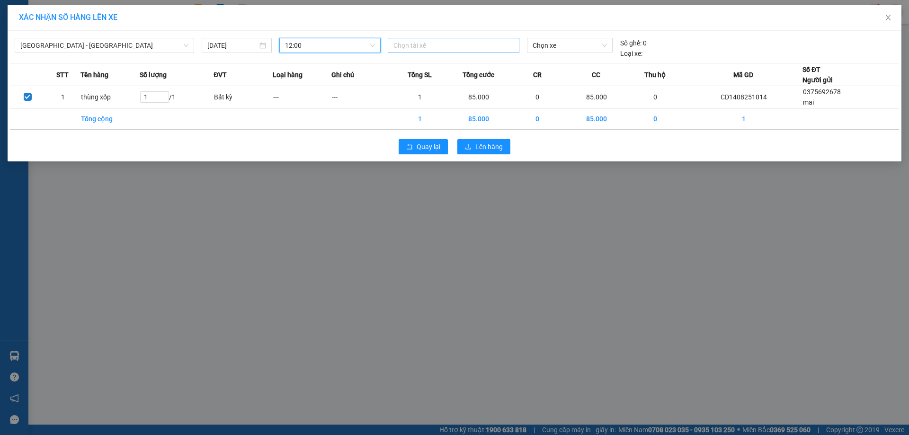
click at [427, 46] on div at bounding box center [453, 45] width 127 height 11
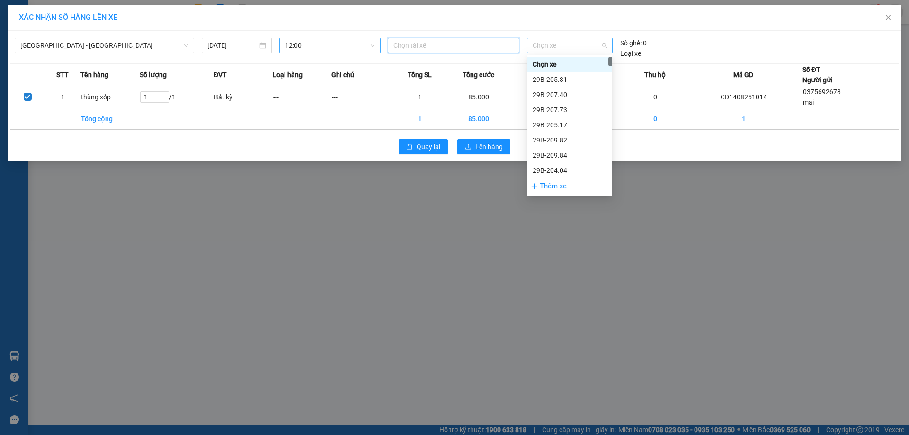
click at [555, 48] on span "Chọn xe" at bounding box center [570, 45] width 74 height 14
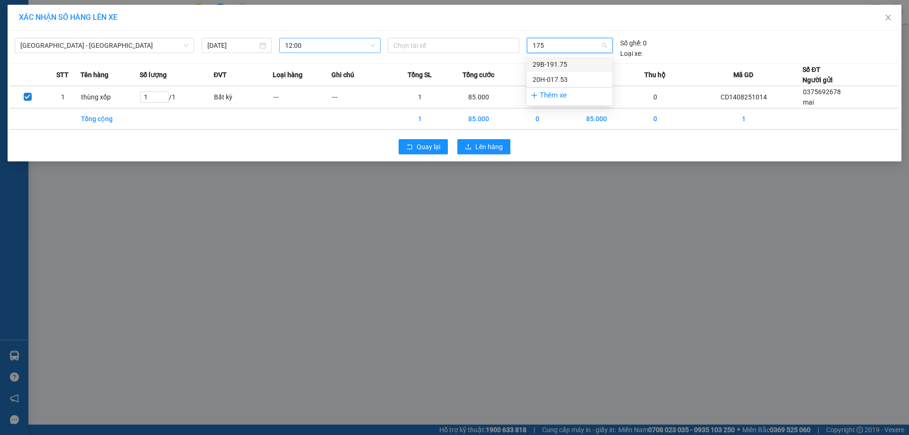
type input "1753"
click at [553, 59] on div "20H-017.53" at bounding box center [570, 64] width 74 height 10
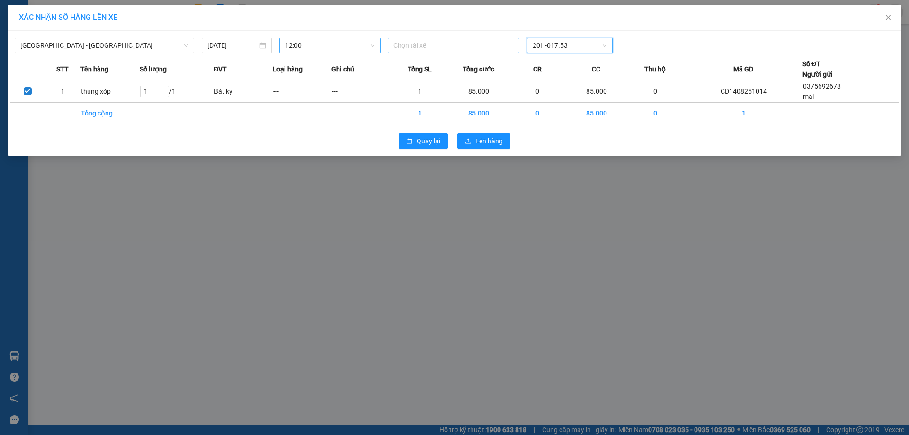
click at [473, 48] on div at bounding box center [453, 45] width 127 height 11
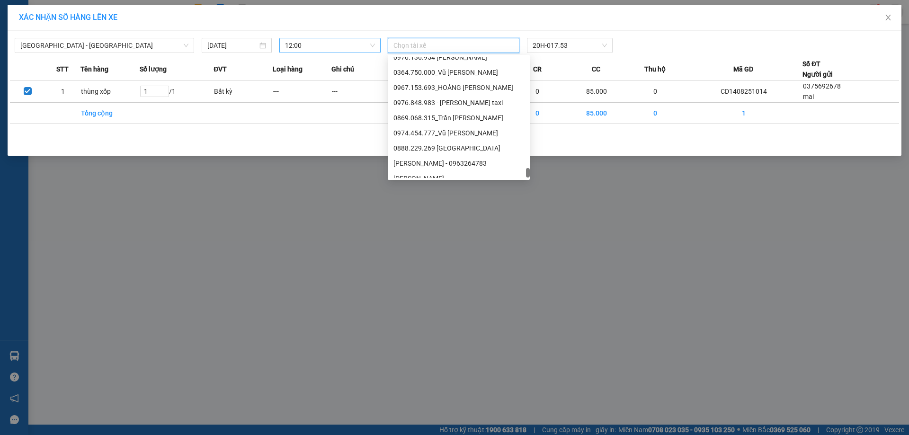
scroll to position [7481, 0]
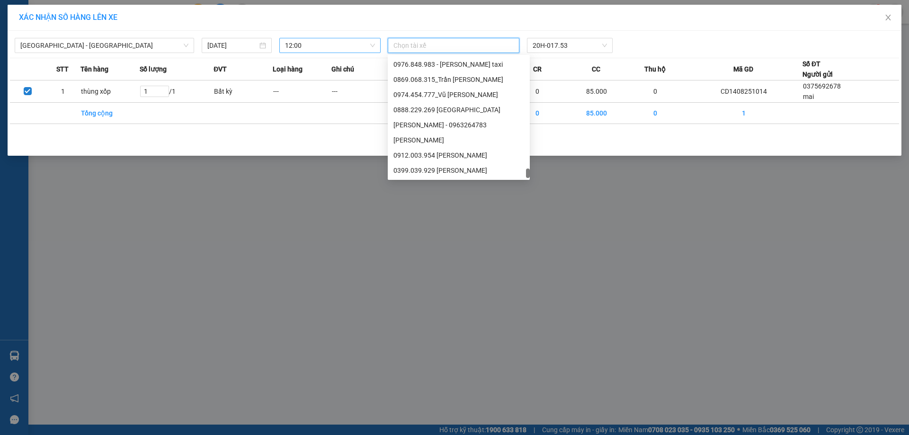
drag, startPoint x: 528, startPoint y: 132, endPoint x: 526, endPoint y: 175, distance: 42.6
click at [526, 175] on div at bounding box center [528, 173] width 4 height 9
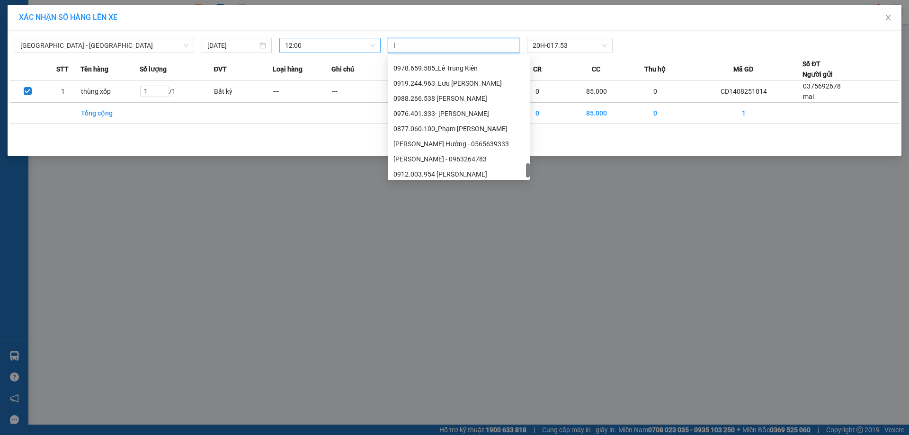
type input "lx"
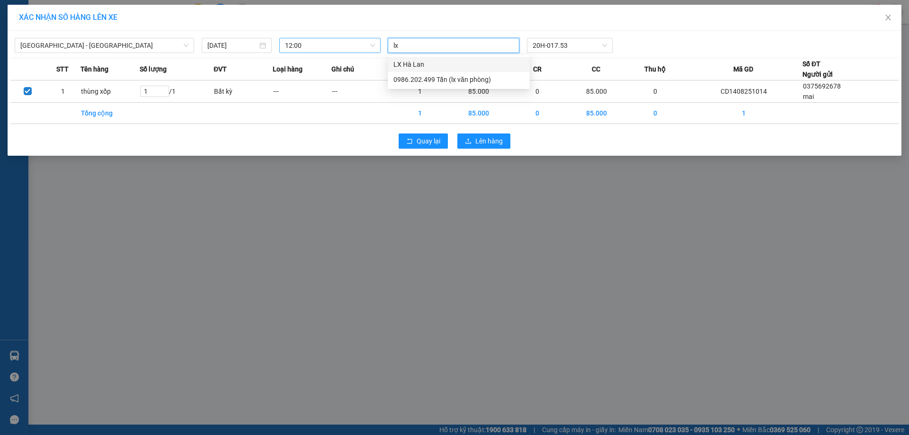
click at [412, 63] on div "LX Hà Lan" at bounding box center [458, 64] width 131 height 10
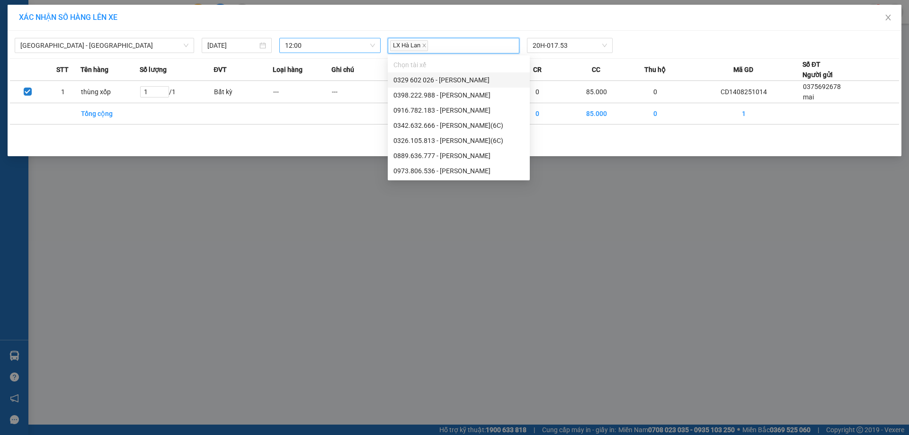
click at [309, 185] on div "XÁC NHẬN SỐ HÀNG LÊN XE [GEOGRAPHIC_DATA] - [GEOGRAPHIC_DATA] [DATE] 12:00 LX H…" at bounding box center [454, 217] width 909 height 435
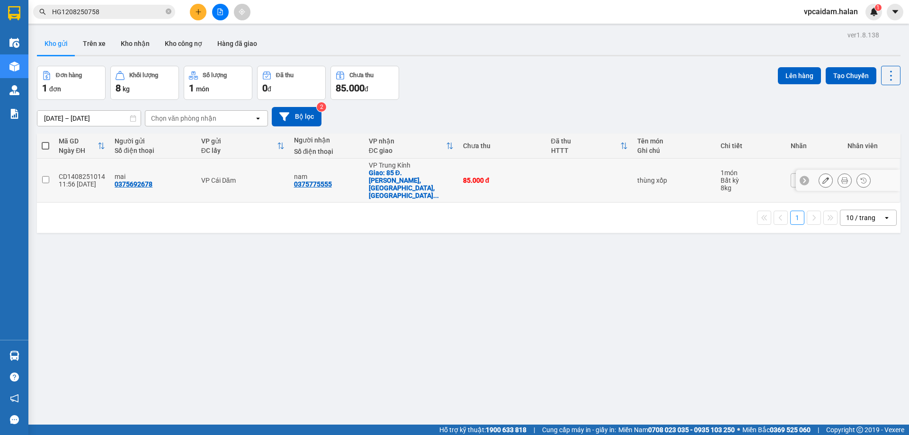
click at [568, 175] on td at bounding box center [589, 181] width 86 height 44
checkbox input "true"
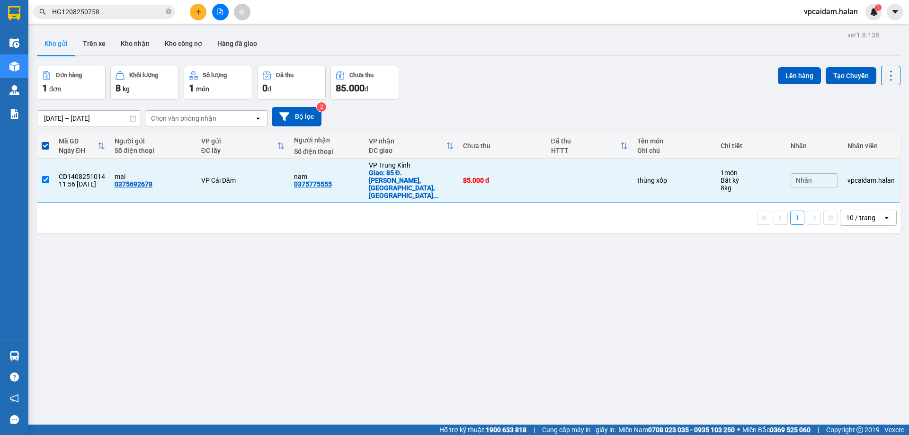
click at [771, 78] on div "Đơn hàng 1 đơn Khối lượng 8 kg Số lượng 1 món Đã thu 0 đ Chưa thu 85.000 đ Lên …" at bounding box center [469, 83] width 864 height 34
click at [783, 76] on button "Lên hàng" at bounding box center [799, 75] width 43 height 17
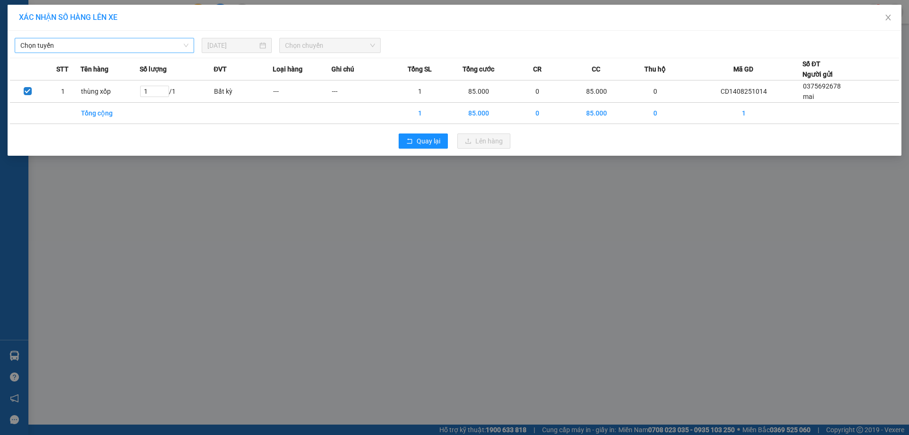
click at [127, 48] on span "Chọn tuyến" at bounding box center [104, 45] width 168 height 14
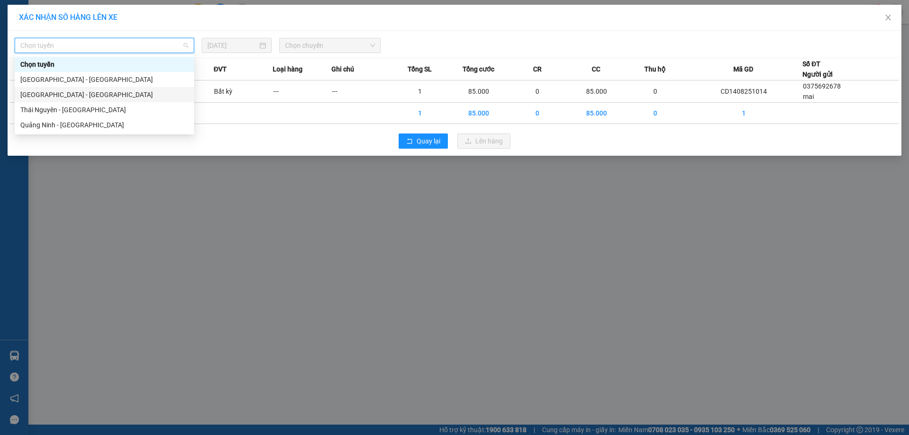
click at [55, 95] on div "[GEOGRAPHIC_DATA] - [GEOGRAPHIC_DATA]" at bounding box center [104, 94] width 168 height 10
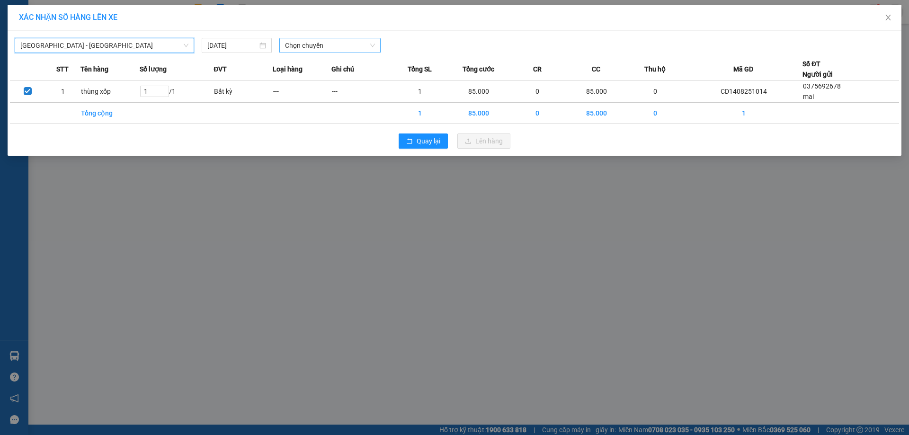
click at [311, 46] on span "Chọn chuyến" at bounding box center [330, 45] width 90 height 14
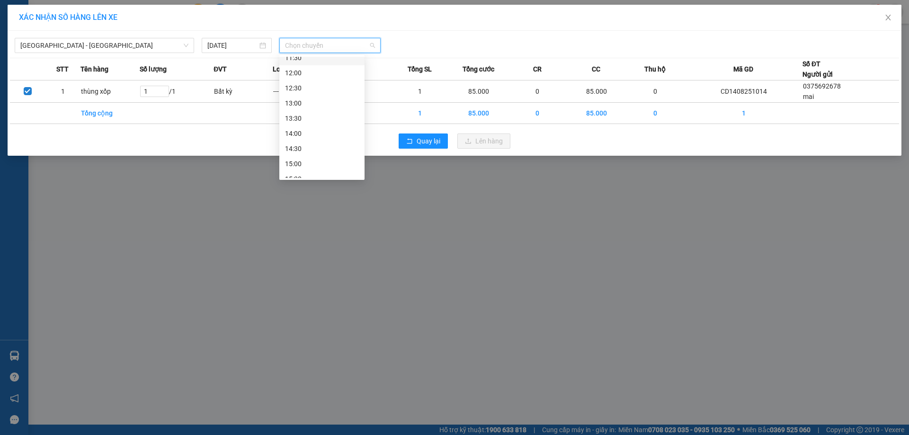
scroll to position [235, 0]
click at [301, 89] on div "12:00" at bounding box center [322, 87] width 74 height 10
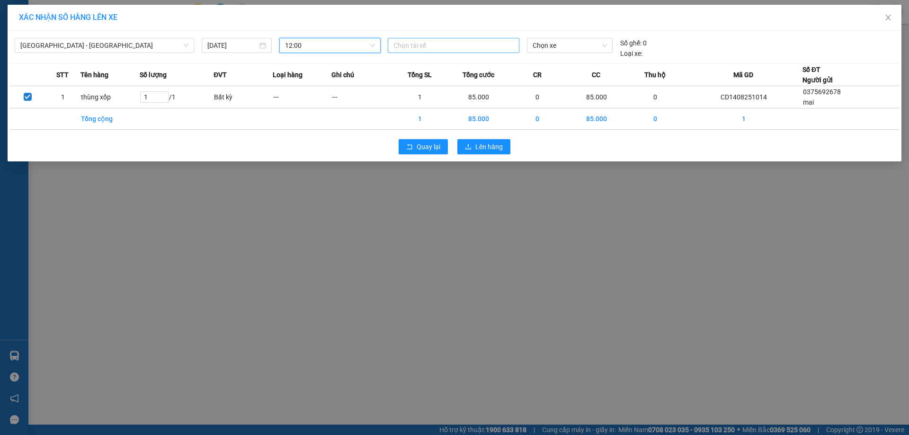
click at [471, 47] on div at bounding box center [453, 45] width 127 height 11
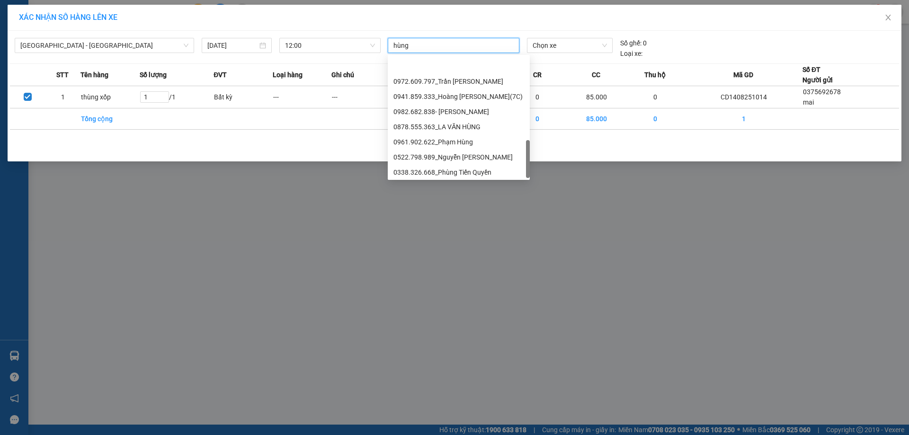
scroll to position [364, 0]
type input "h"
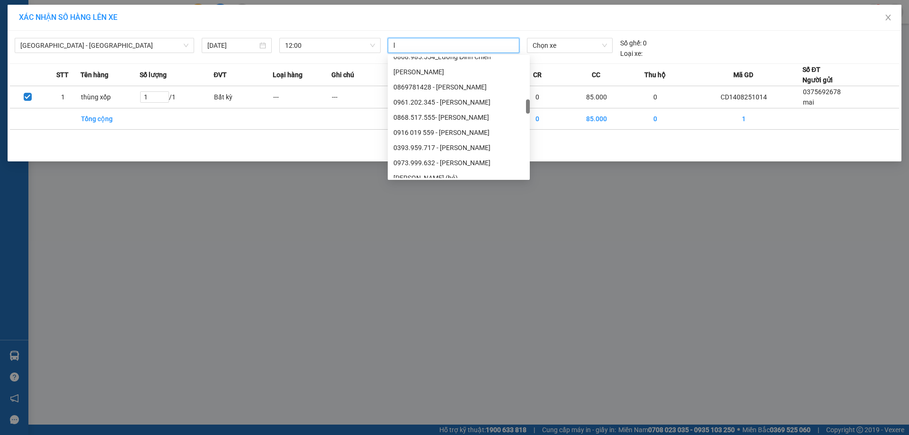
type input "lx"
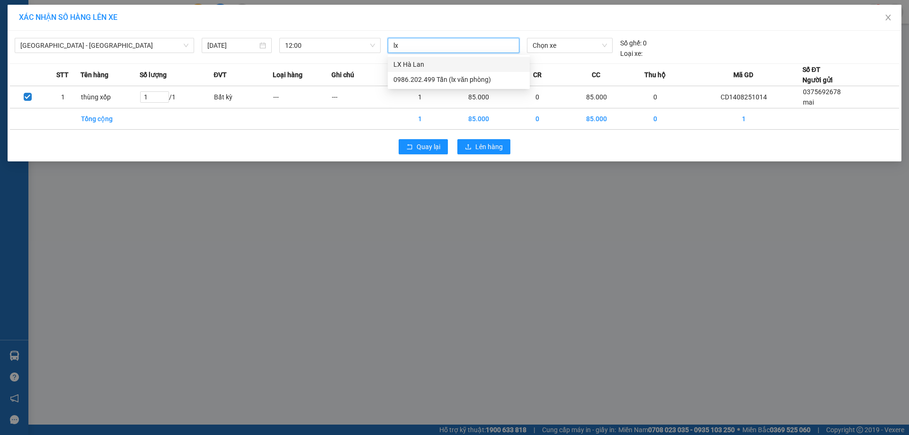
click at [415, 66] on div "LX Hà Lan" at bounding box center [458, 64] width 131 height 10
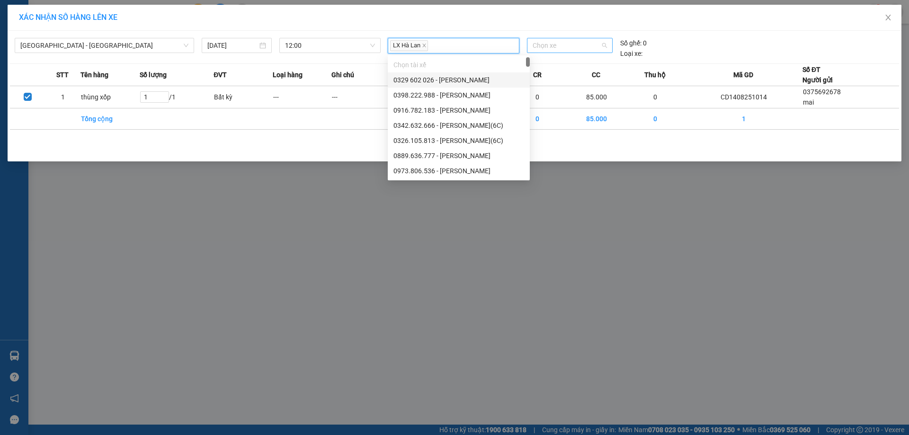
click at [558, 43] on span "Chọn xe" at bounding box center [570, 45] width 74 height 14
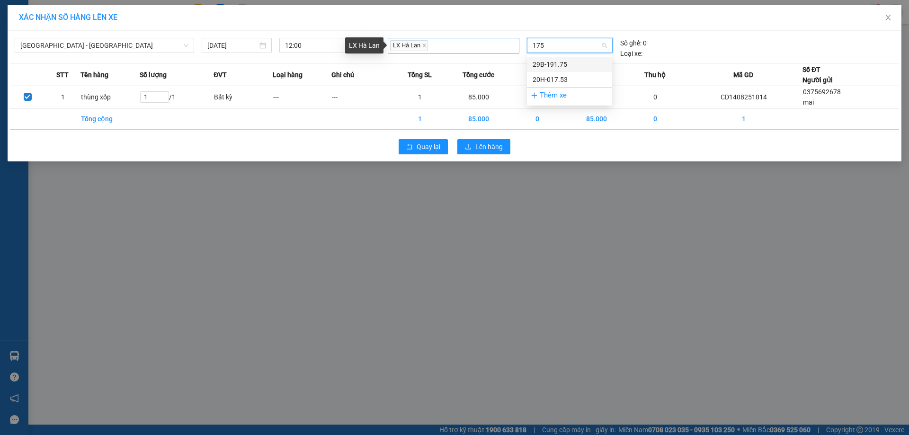
type input "1753"
click at [557, 65] on div "20H-017.53" at bounding box center [570, 64] width 74 height 10
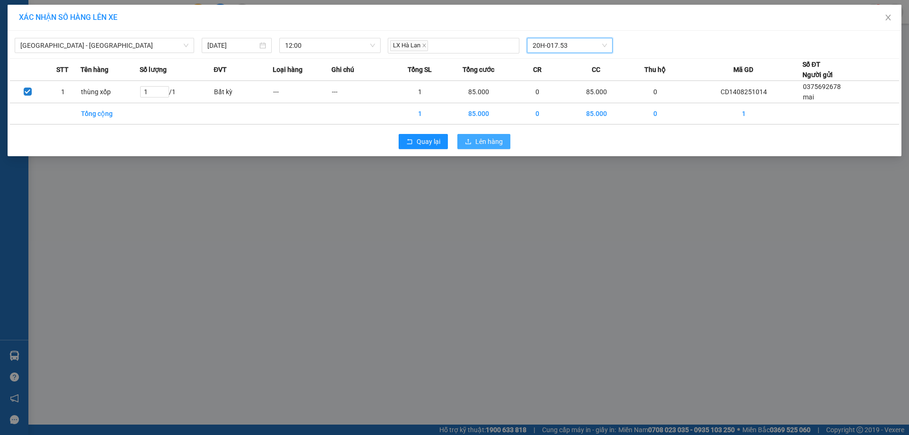
click at [481, 144] on span "Lên hàng" at bounding box center [488, 141] width 27 height 10
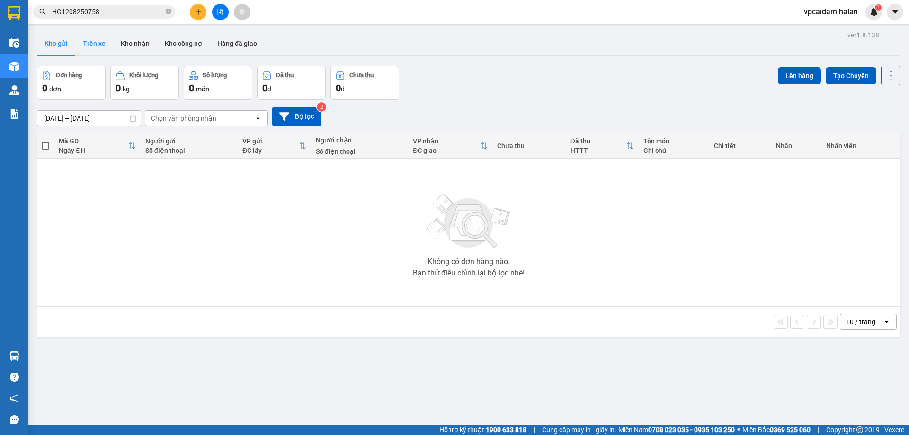
click at [91, 48] on button "Trên xe" at bounding box center [94, 43] width 38 height 23
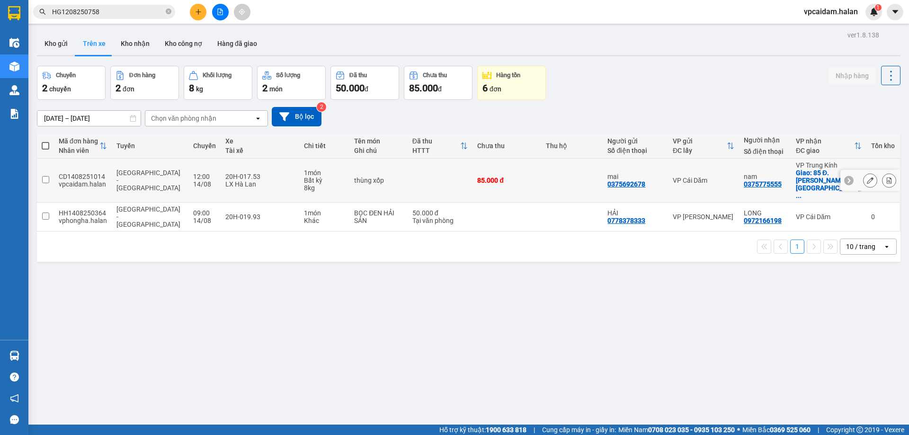
click at [43, 176] on input "checkbox" at bounding box center [45, 179] width 7 height 7
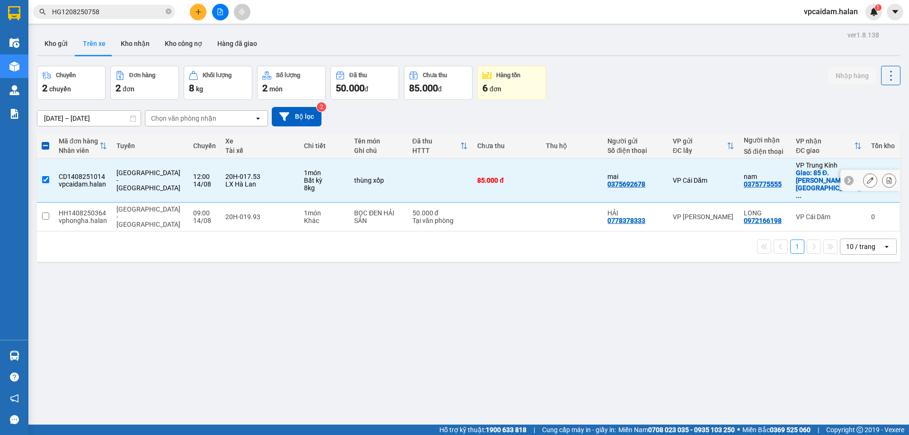
click at [158, 177] on div "[GEOGRAPHIC_DATA] - [GEOGRAPHIC_DATA]" at bounding box center [149, 180] width 67 height 23
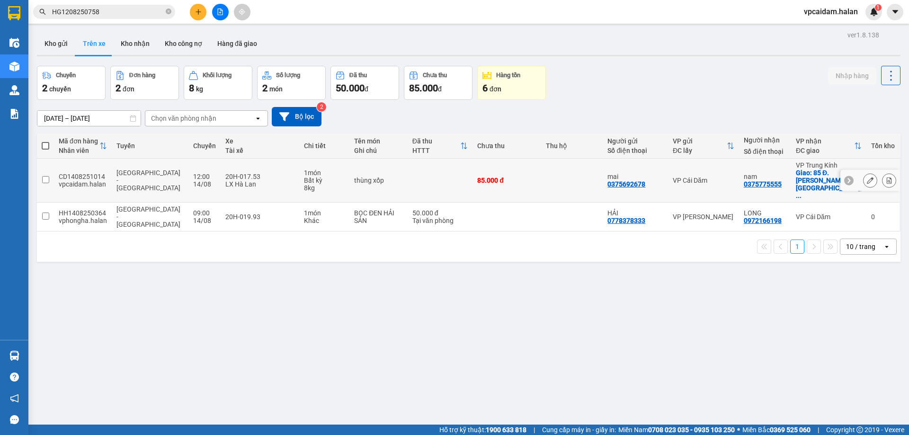
click at [46, 176] on input "checkbox" at bounding box center [45, 179] width 7 height 7
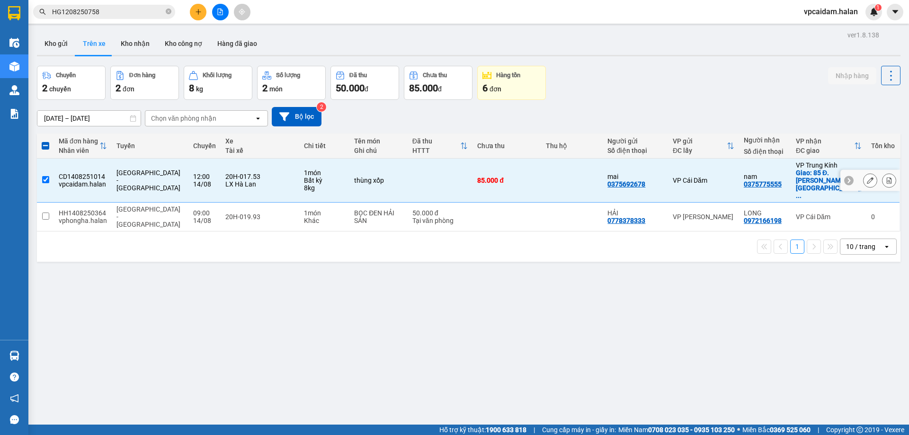
click at [155, 177] on div "[GEOGRAPHIC_DATA] - [GEOGRAPHIC_DATA]" at bounding box center [149, 180] width 67 height 23
checkbox input "false"
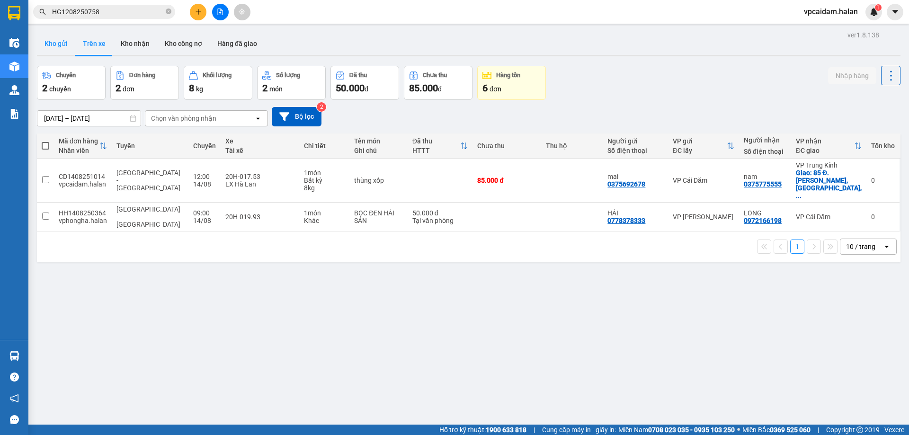
click at [53, 45] on button "Kho gửi" at bounding box center [56, 43] width 38 height 23
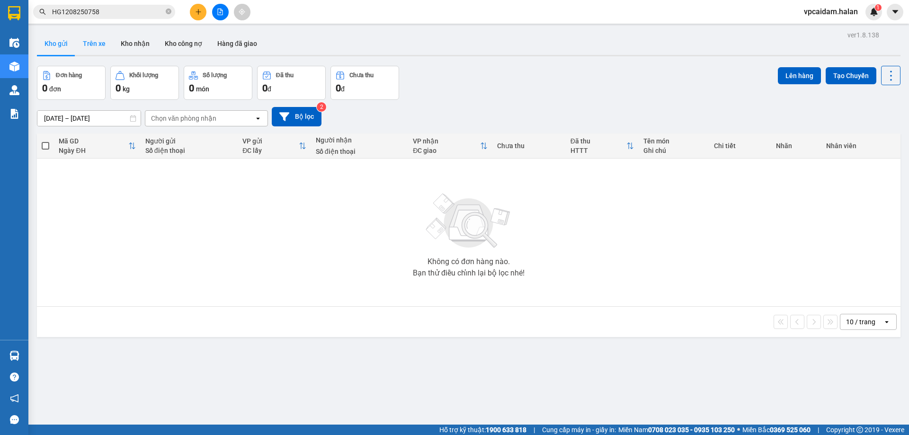
click at [89, 49] on button "Trên xe" at bounding box center [94, 43] width 38 height 23
